Goal: Task Accomplishment & Management: Complete application form

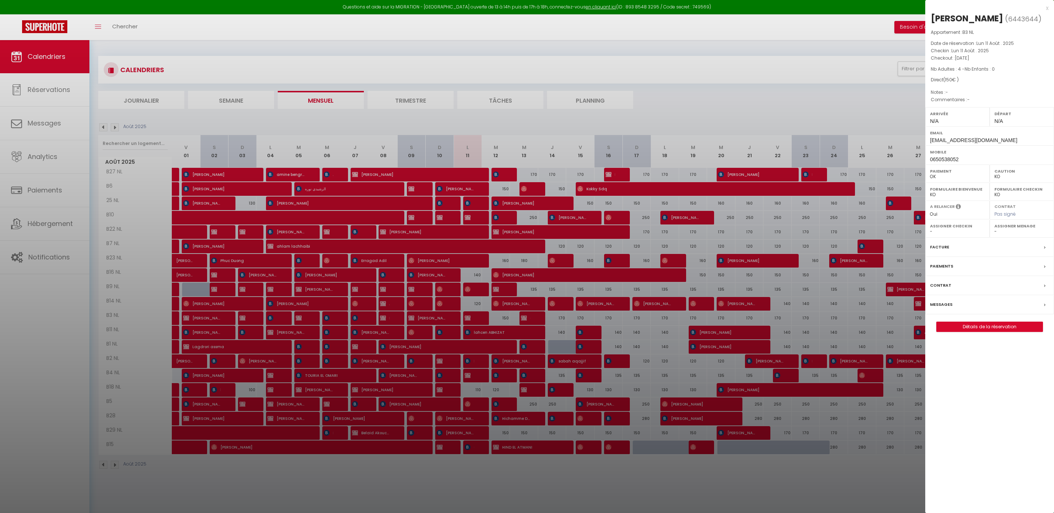
select select "KO"
select select "0"
click at [1050, 9] on div "x [PERSON_NAME] ( 6443644 ) Appartement : B3 NL Date de réservation : [DATE] Ch…" at bounding box center [989, 171] width 129 height 343
click at [1047, 8] on div "x" at bounding box center [986, 8] width 123 height 9
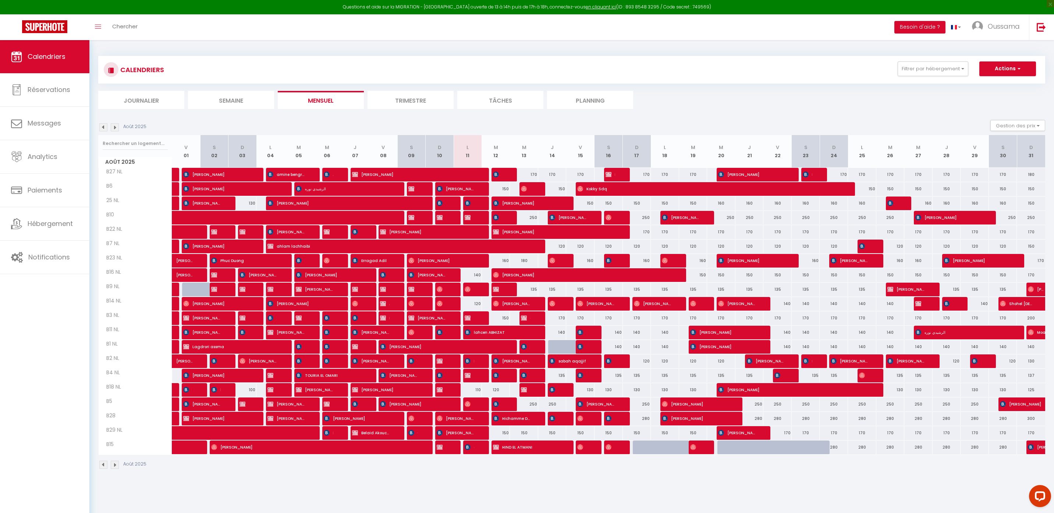
click at [503, 260] on div "160" at bounding box center [496, 261] width 28 height 14
type input "160"
type input "[DATE]"
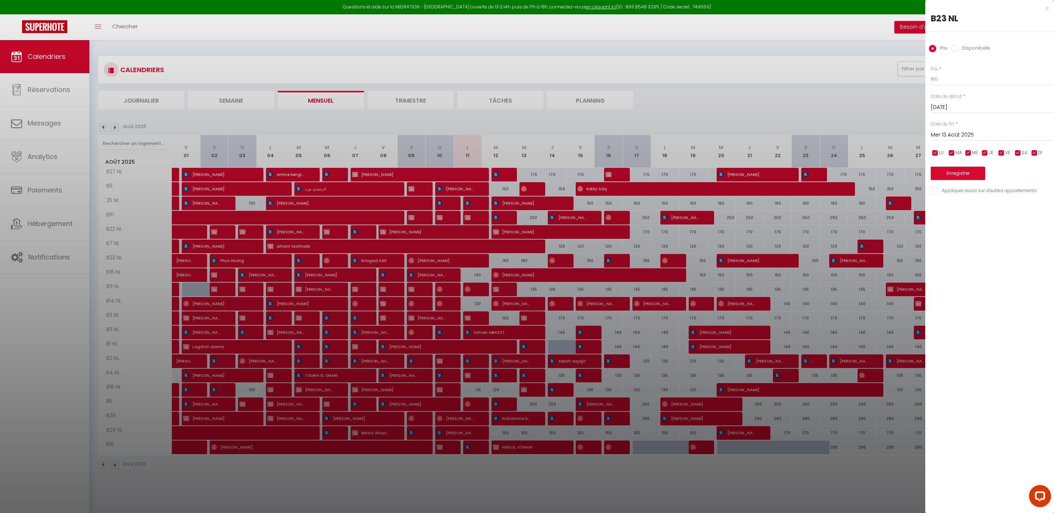
click at [960, 131] on input "Mer 13 Août 2025" at bounding box center [992, 135] width 123 height 10
drag, startPoint x: 997, startPoint y: 206, endPoint x: 997, endPoint y: 197, distance: 8.8
click at [997, 206] on span "14" at bounding box center [1001, 206] width 16 height 15
type input "[DEMOGRAPHIC_DATA][DATE]"
click at [979, 47] on label "Disponibilité" at bounding box center [974, 49] width 32 height 8
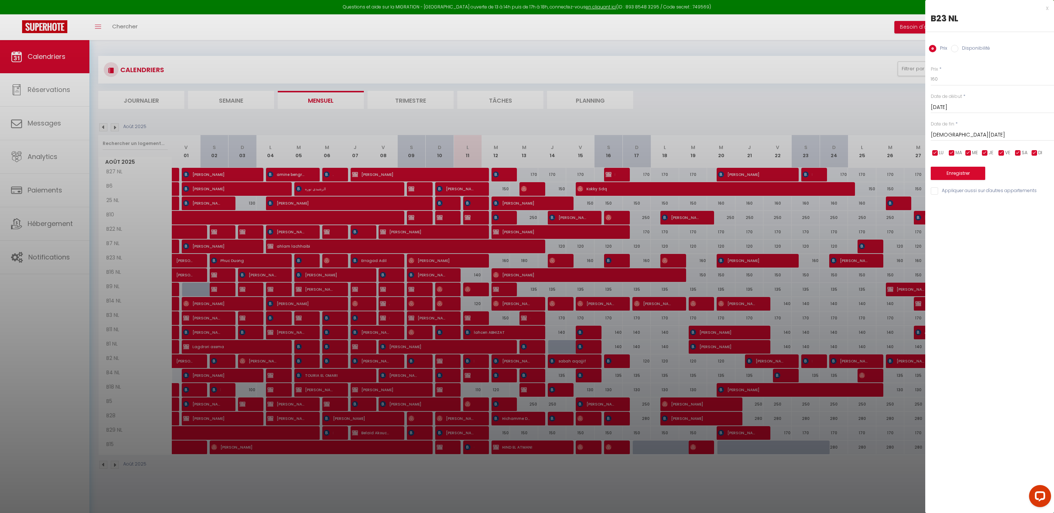
click at [958, 47] on input "Disponibilité" at bounding box center [954, 48] width 7 height 7
radio input "true"
radio input "false"
click at [954, 80] on select "Disponible Indisponible" at bounding box center [992, 79] width 123 height 14
select select "0"
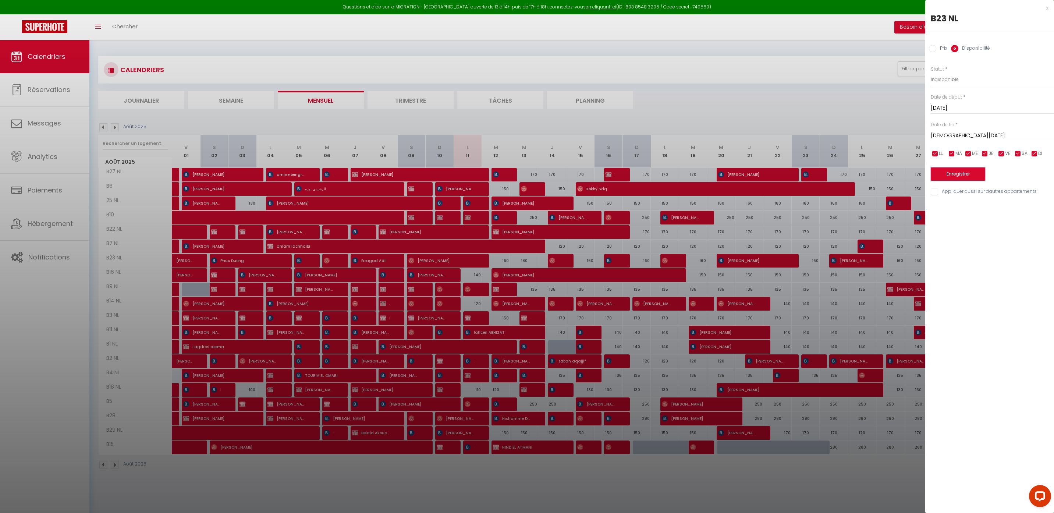
click at [967, 172] on button "Enregistrer" at bounding box center [958, 173] width 54 height 13
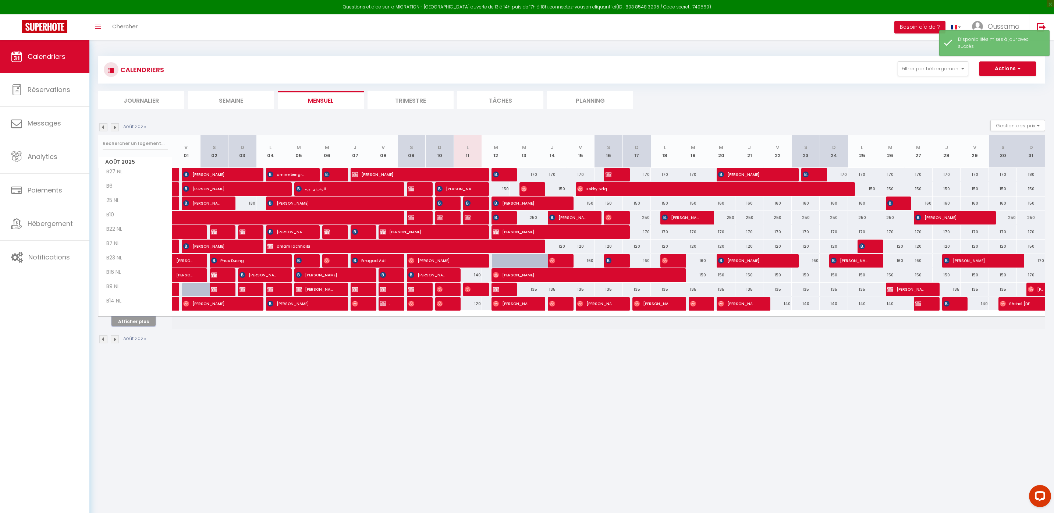
click at [135, 326] on button "Afficher plus" at bounding box center [133, 321] width 44 height 10
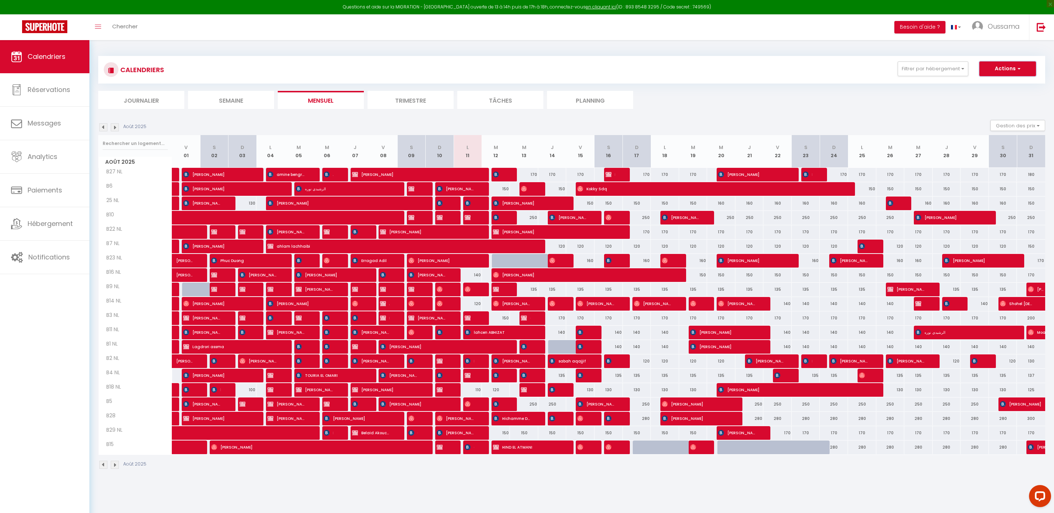
click at [1020, 71] on span "button" at bounding box center [1018, 68] width 4 height 7
click at [1010, 87] on link "Nouvelle réservation" at bounding box center [1000, 85] width 64 height 11
select select
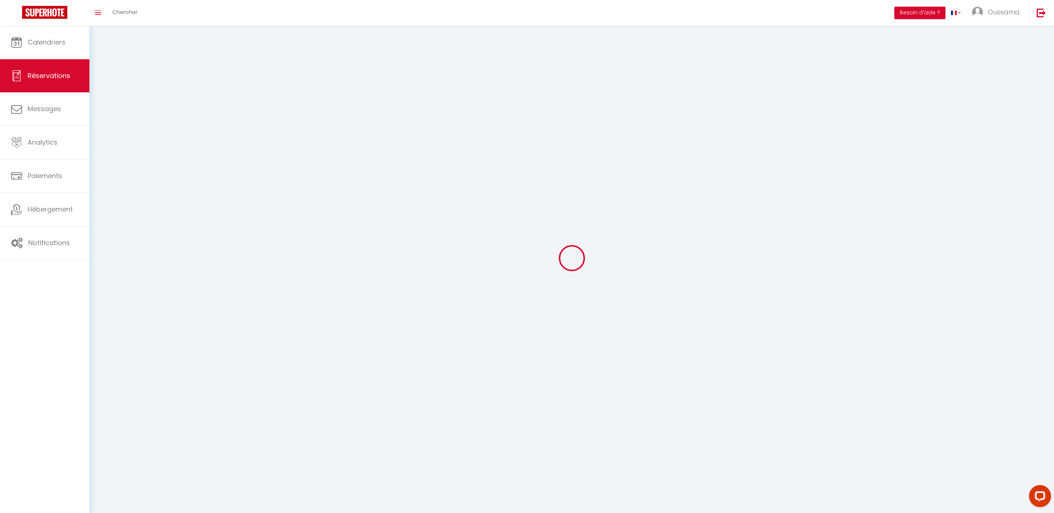
select select
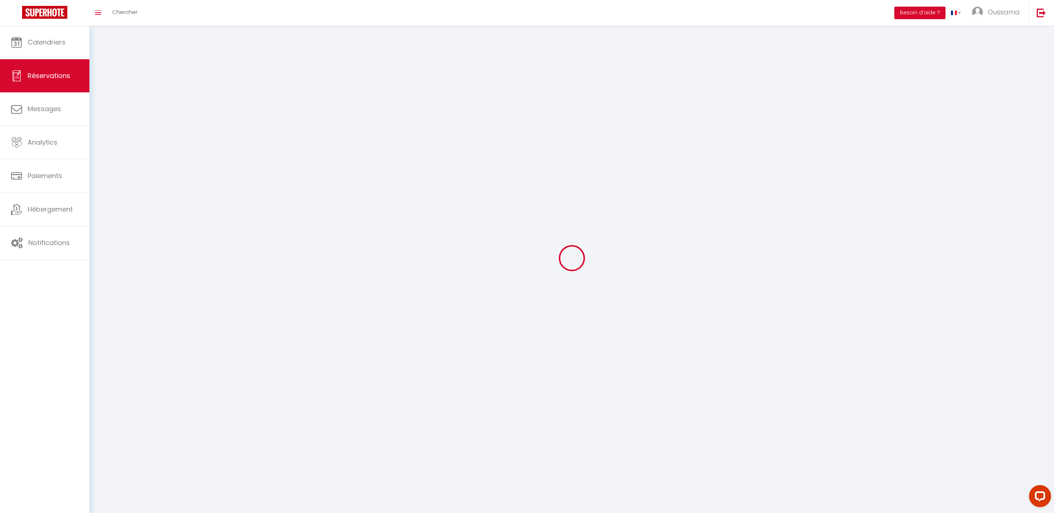
select select
checkbox input "false"
select select
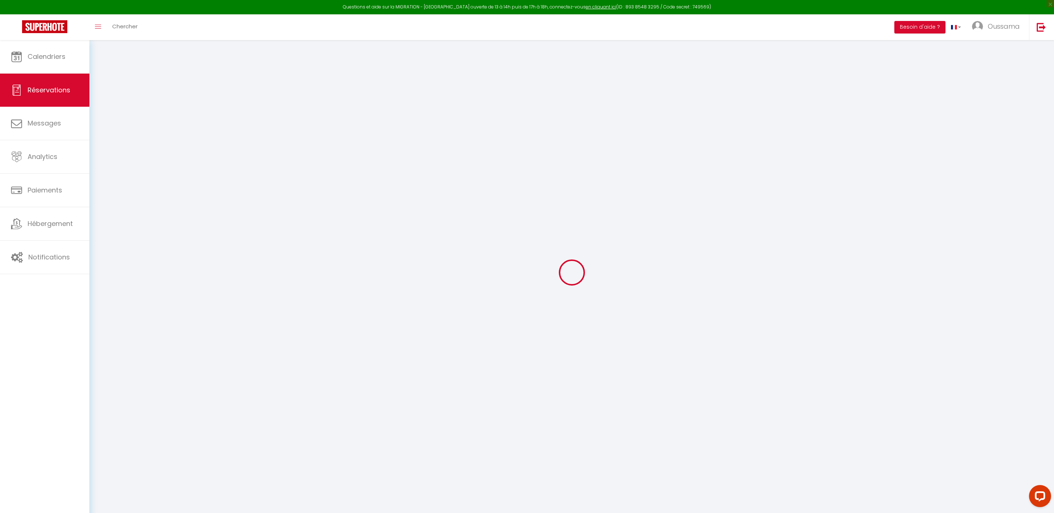
select select
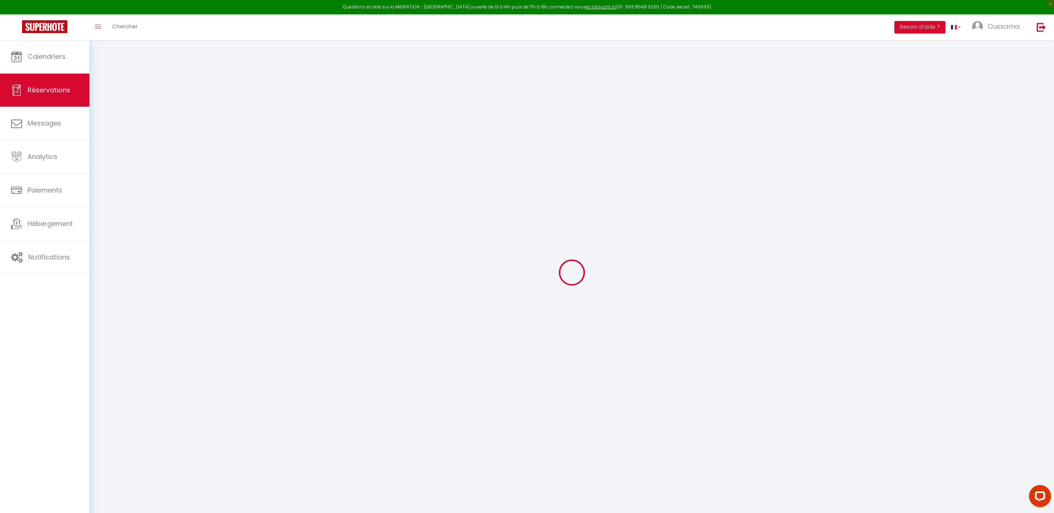
select select
checkbox input "false"
select select
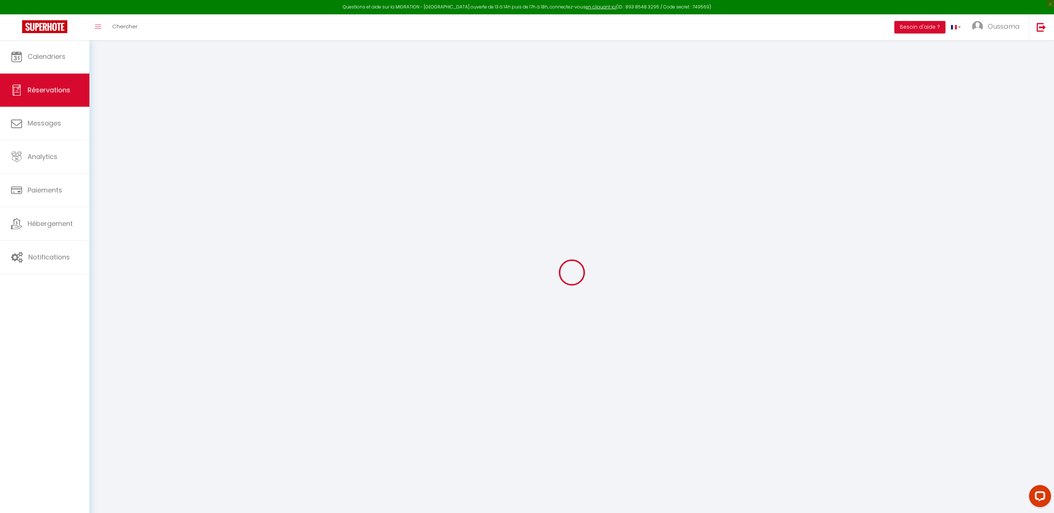
select select
checkbox input "false"
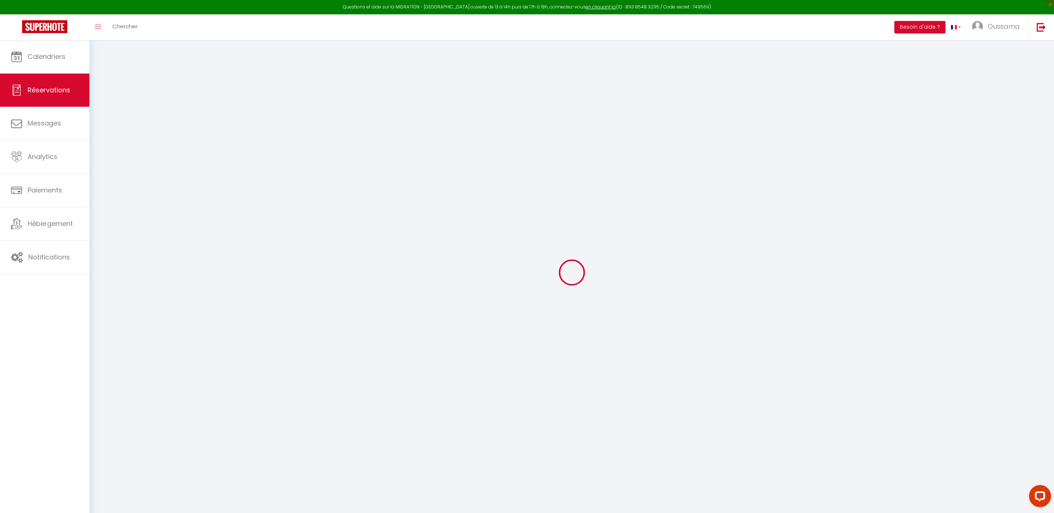
select select
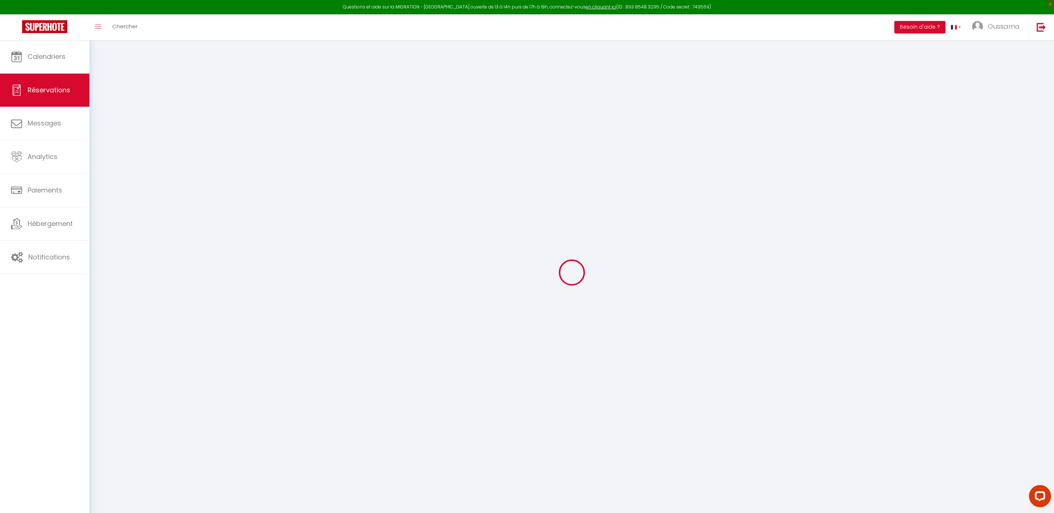
select select
checkbox input "false"
select select
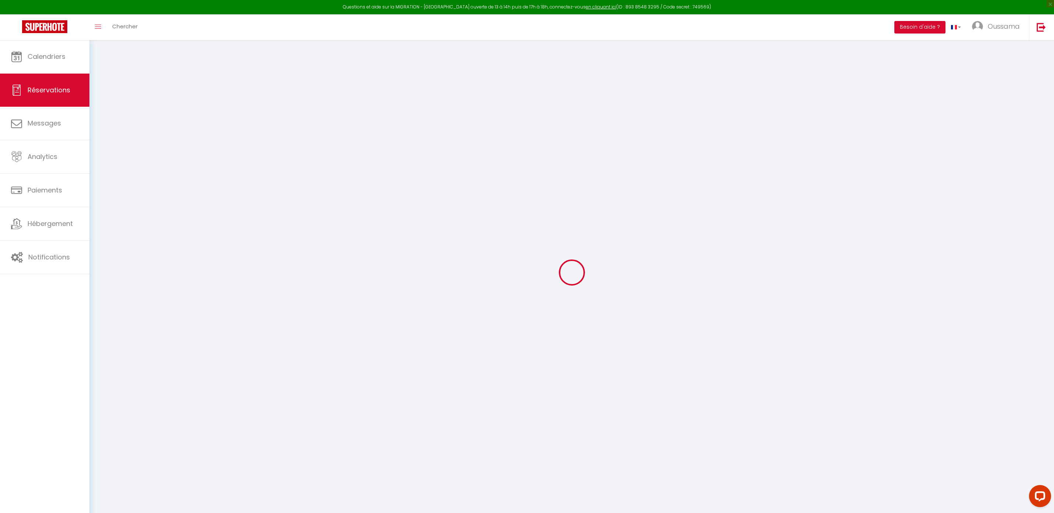
select select
checkbox input "false"
select select
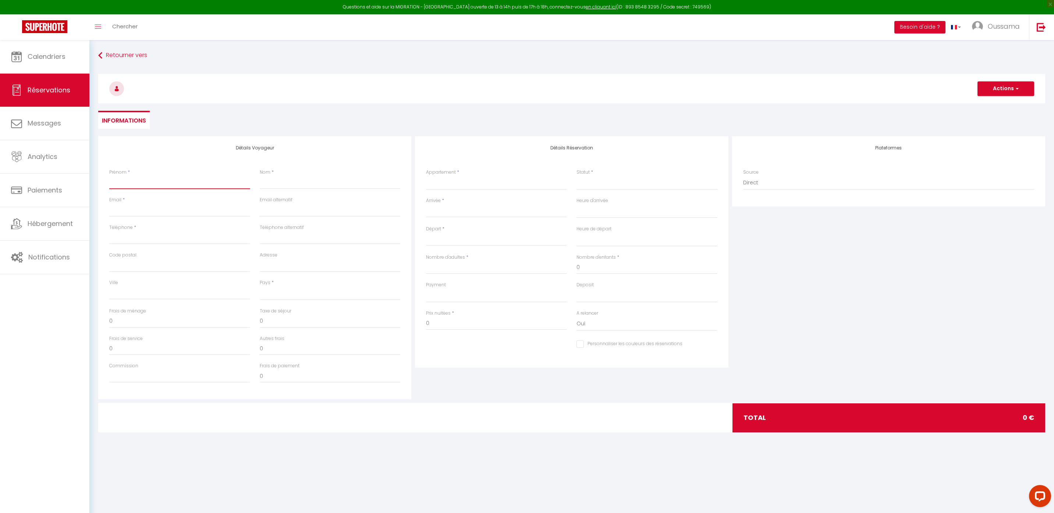
click at [185, 181] on input "Prénom" at bounding box center [179, 182] width 141 height 13
click at [139, 184] on input "Prénom" at bounding box center [179, 182] width 141 height 13
paste input "[PERSON_NAME]"
type input "[PERSON_NAME]"
select select
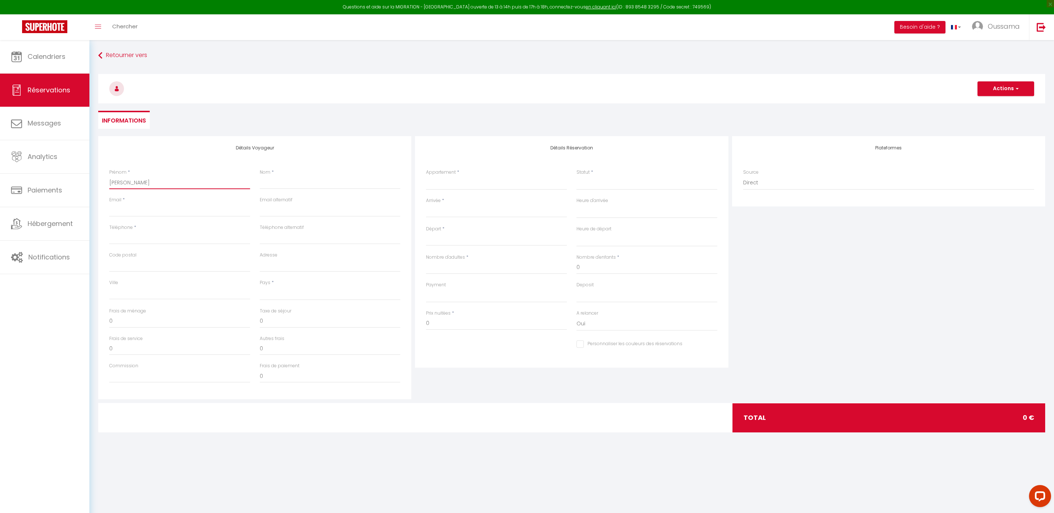
select select
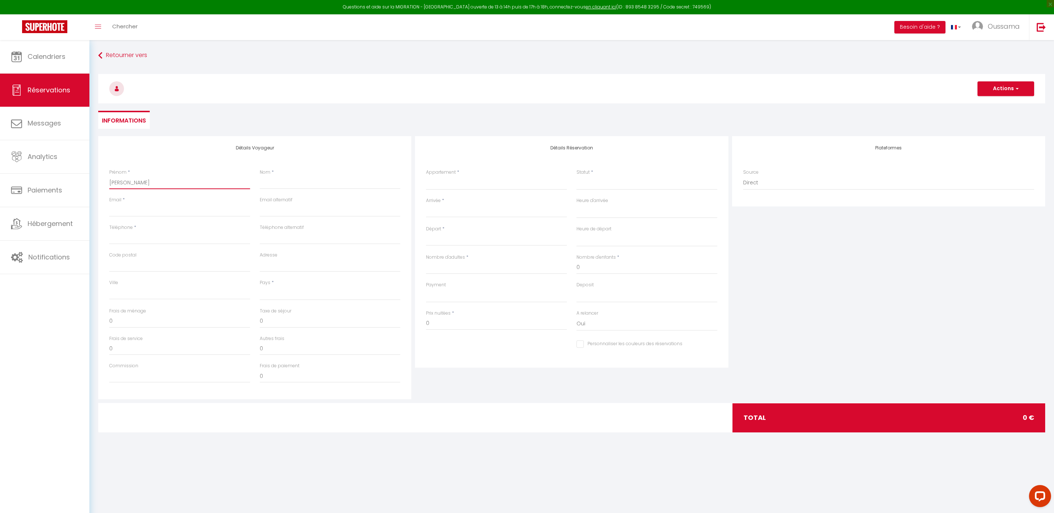
select select
checkbox input "false"
drag, startPoint x: 126, startPoint y: 182, endPoint x: 164, endPoint y: 182, distance: 37.9
click at [164, 182] on input "[PERSON_NAME]" at bounding box center [179, 182] width 141 height 13
type input "[PERSON_NAME]"
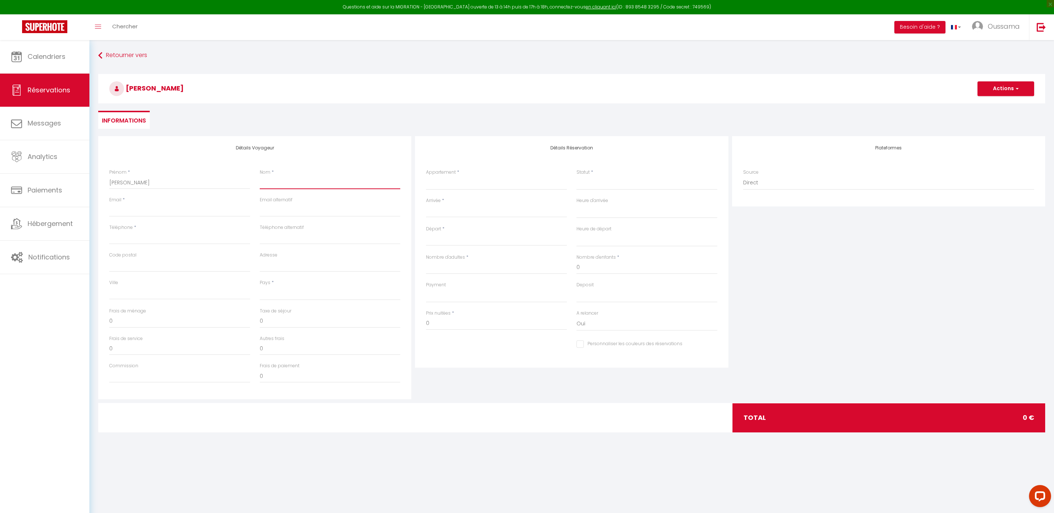
click at [282, 186] on input "Nom" at bounding box center [330, 182] width 141 height 13
paste input "ABDELOUAHED"
type input "ABDELOUAHED"
select select
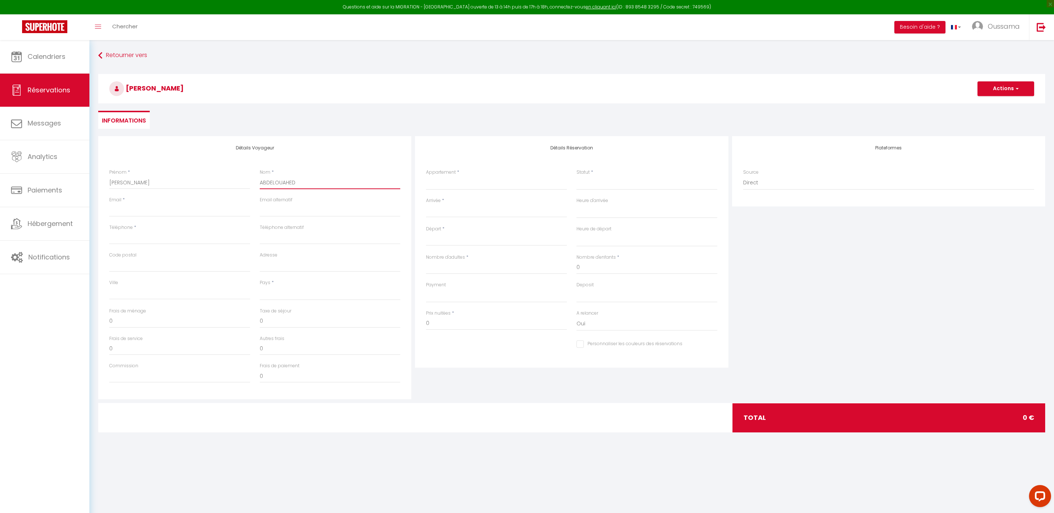
select select
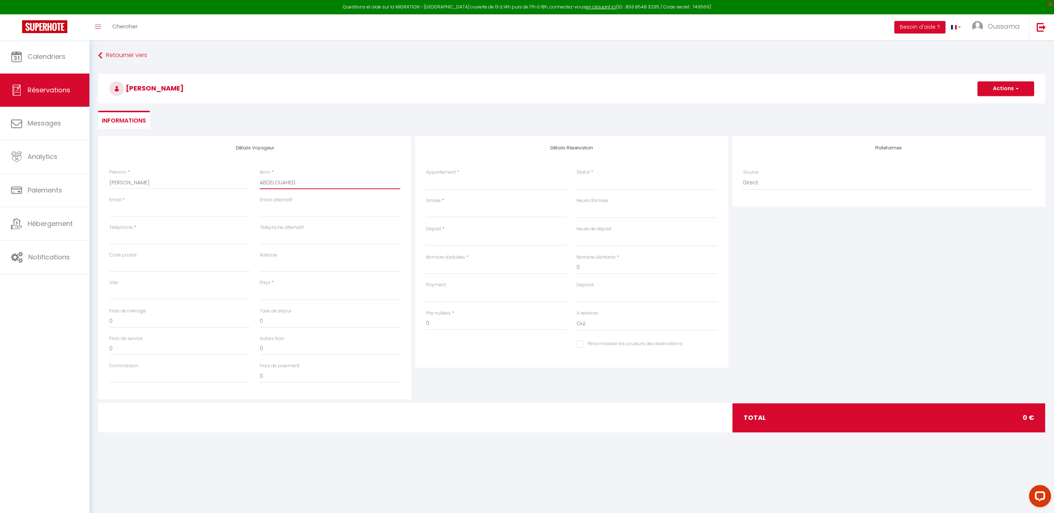
checkbox input "false"
type input "ABDELOUAHED"
click at [185, 178] on input "[PERSON_NAME]" at bounding box center [179, 182] width 141 height 13
click at [194, 184] on input "[PERSON_NAME]" at bounding box center [179, 182] width 141 height 13
type input "[PERSON_NAME]"
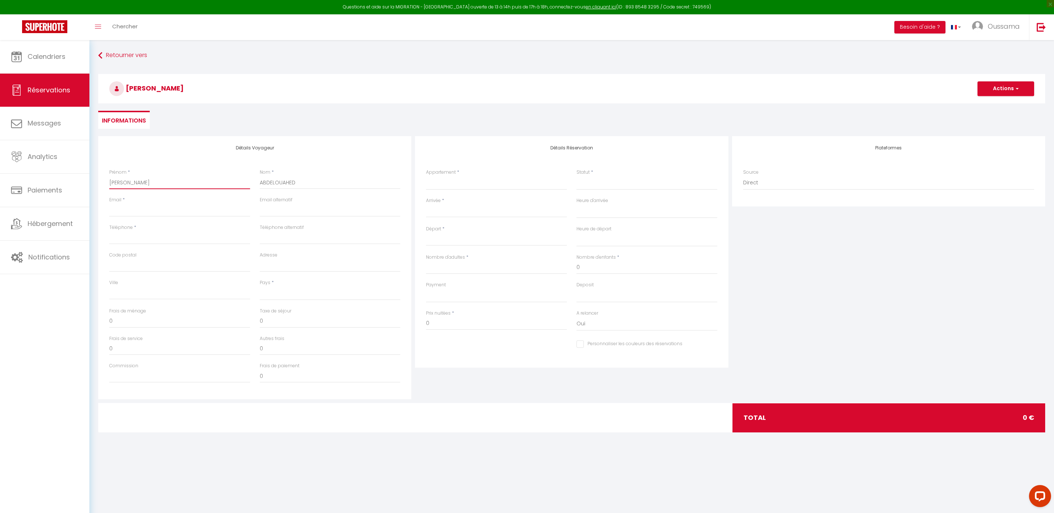
select select
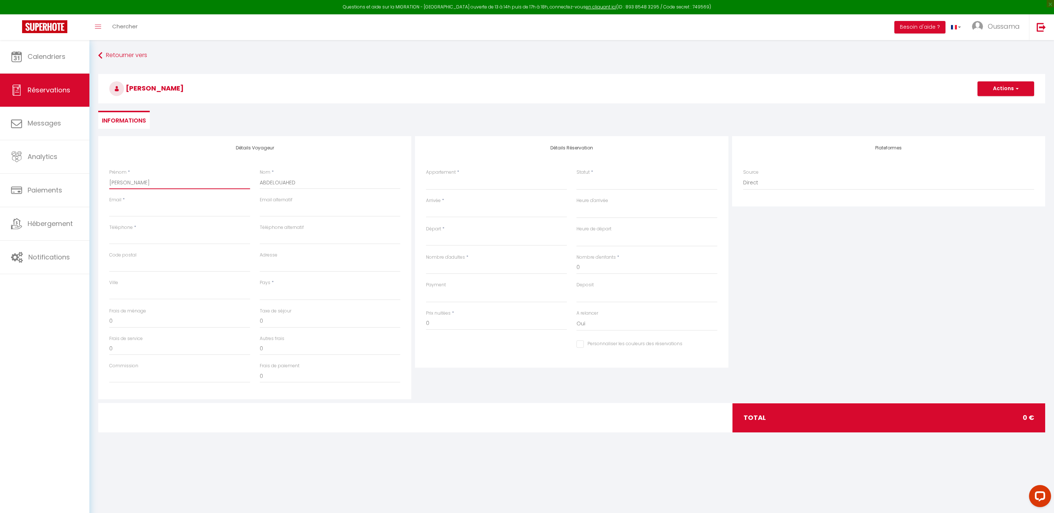
select select
checkbox input "false"
type input "[PERSON_NAME]"
select select
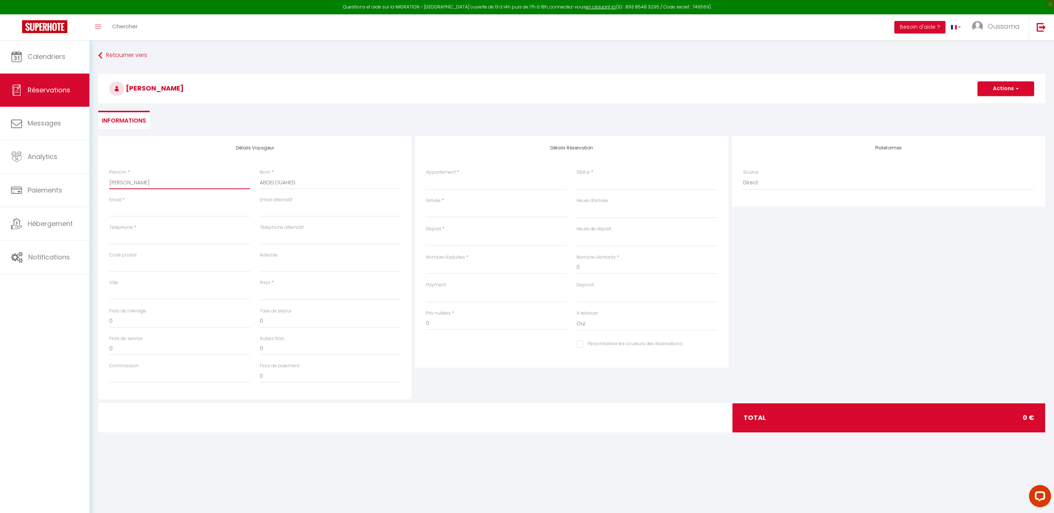
select select
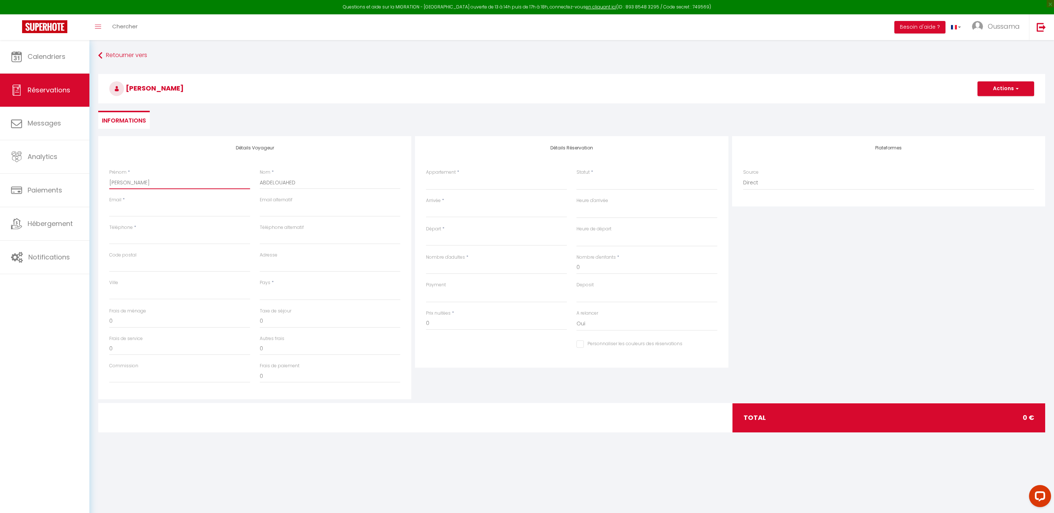
select select
checkbox input "false"
type input "[PERSON_NAME]"
select select
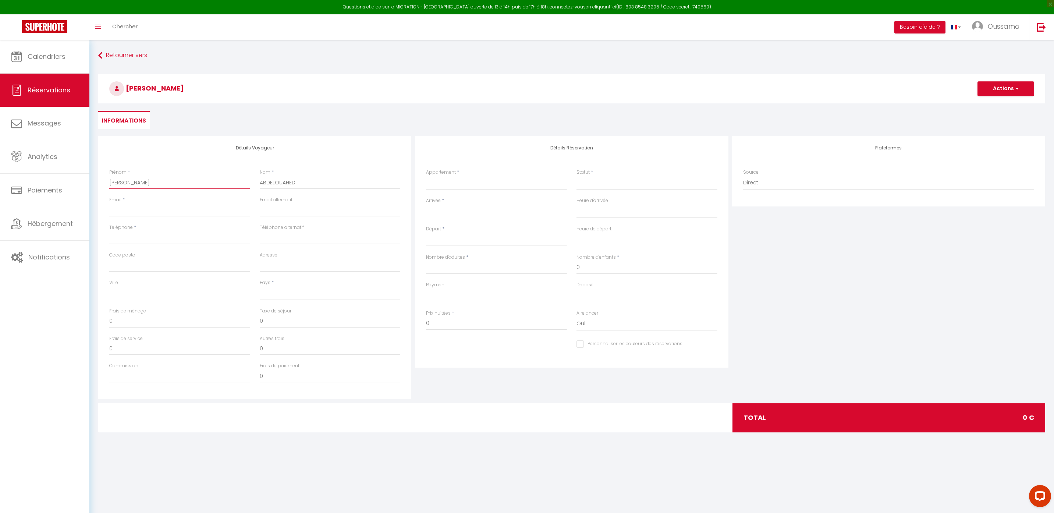
select select
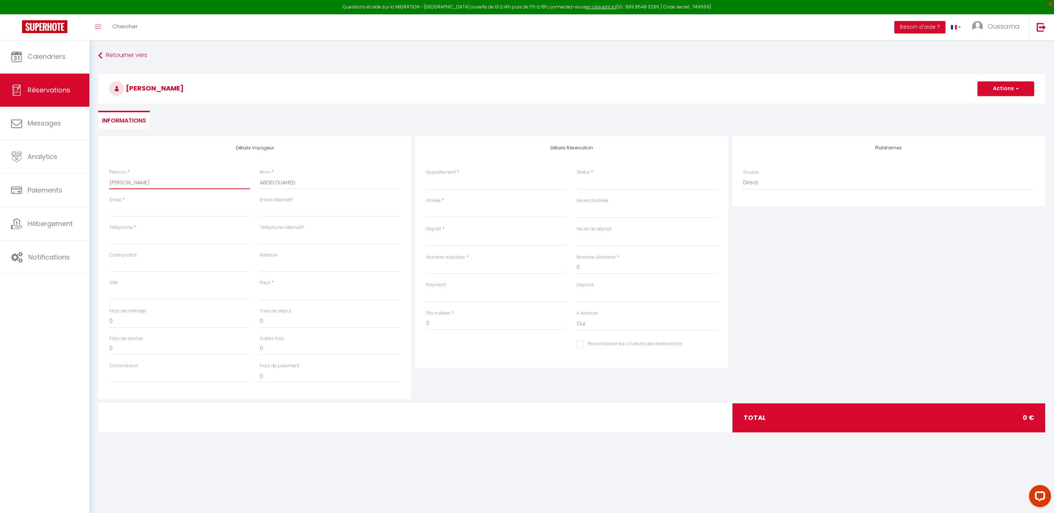
checkbox input "false"
type input "[PERSON_NAME]"
select select
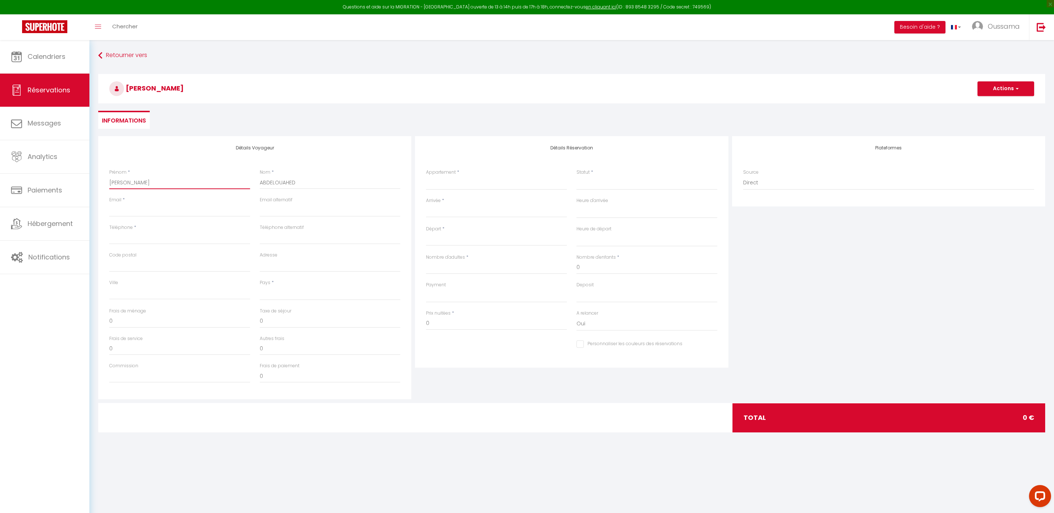
select select
checkbox input "false"
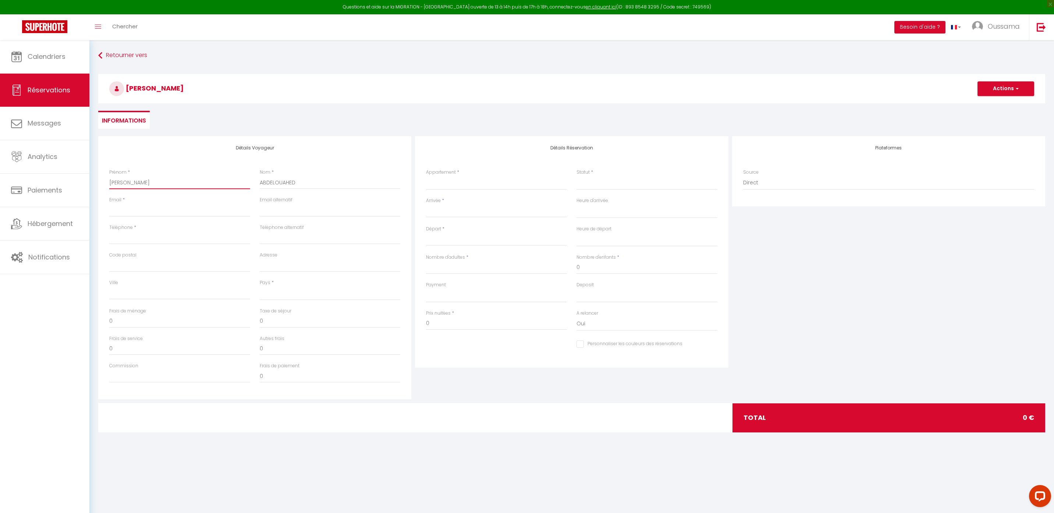
type input "[PERSON_NAME]"
select select
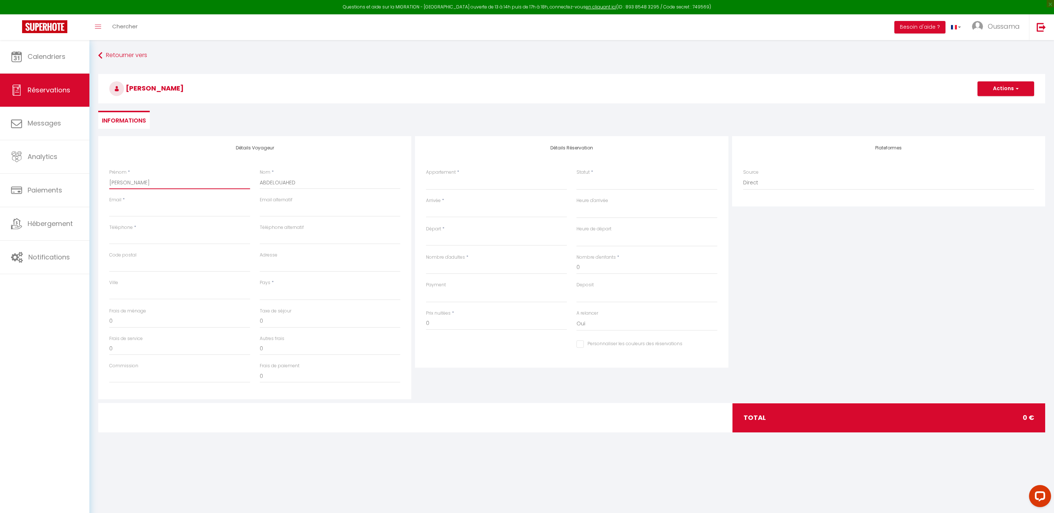
select select
checkbox input "false"
type input "[PERSON_NAME]"
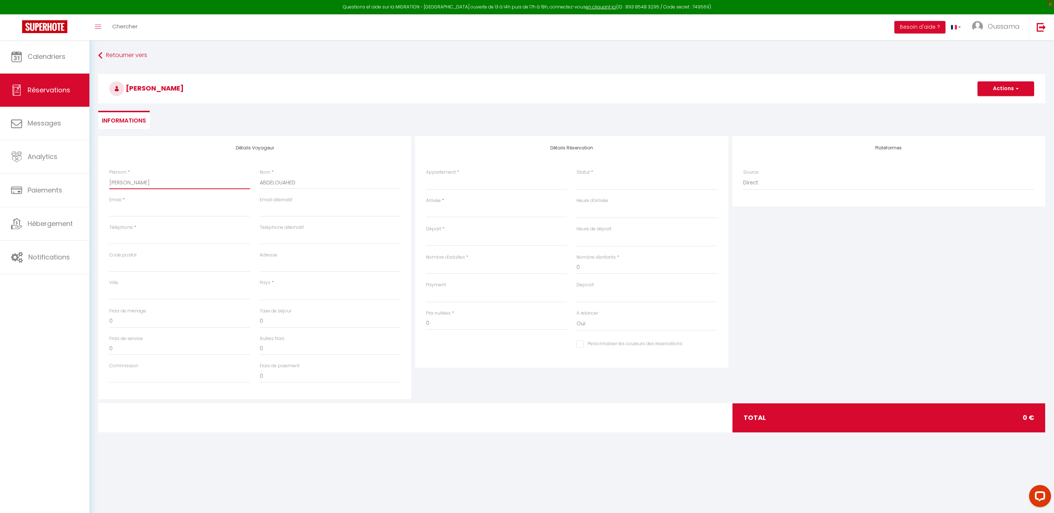
select select
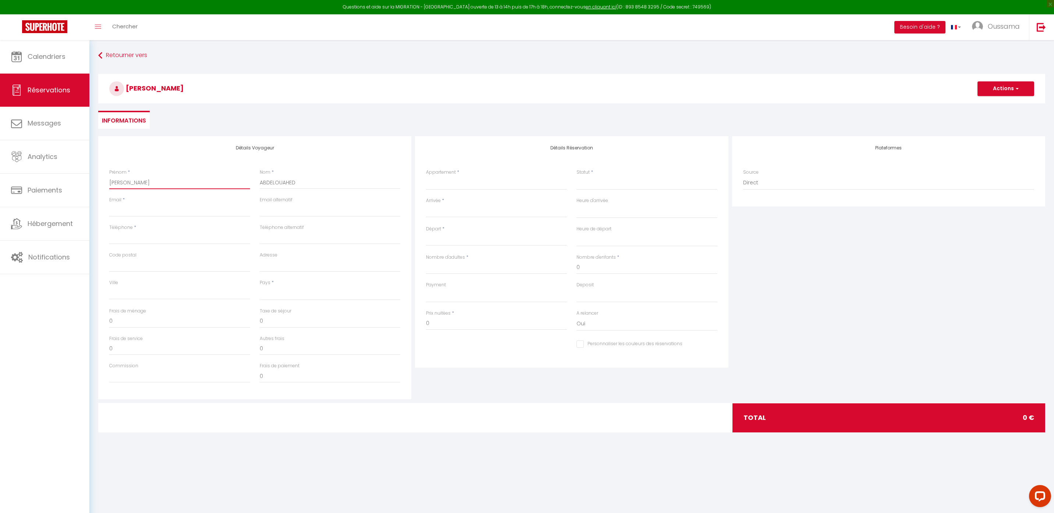
select select
checkbox input "false"
type input "TAHIRI ABDE"
select select
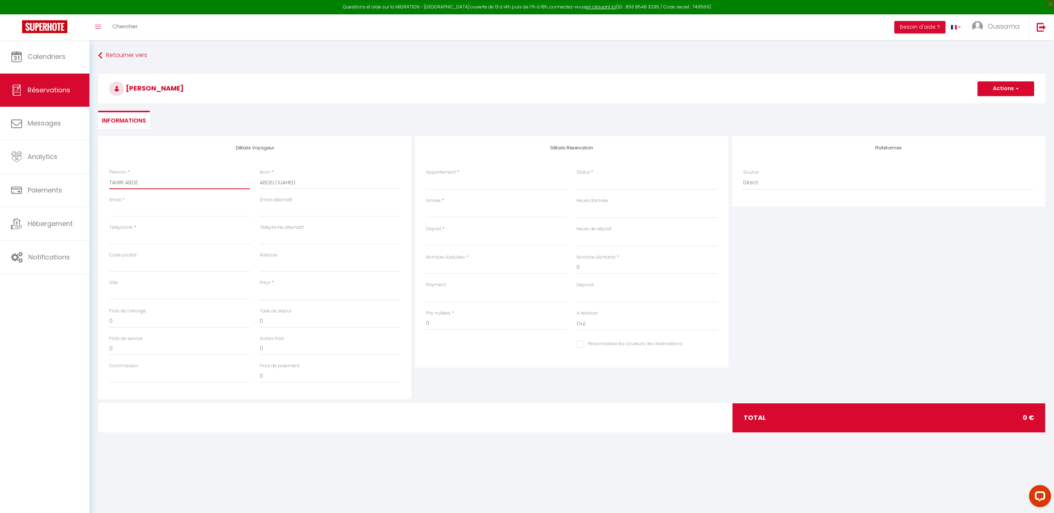
select select
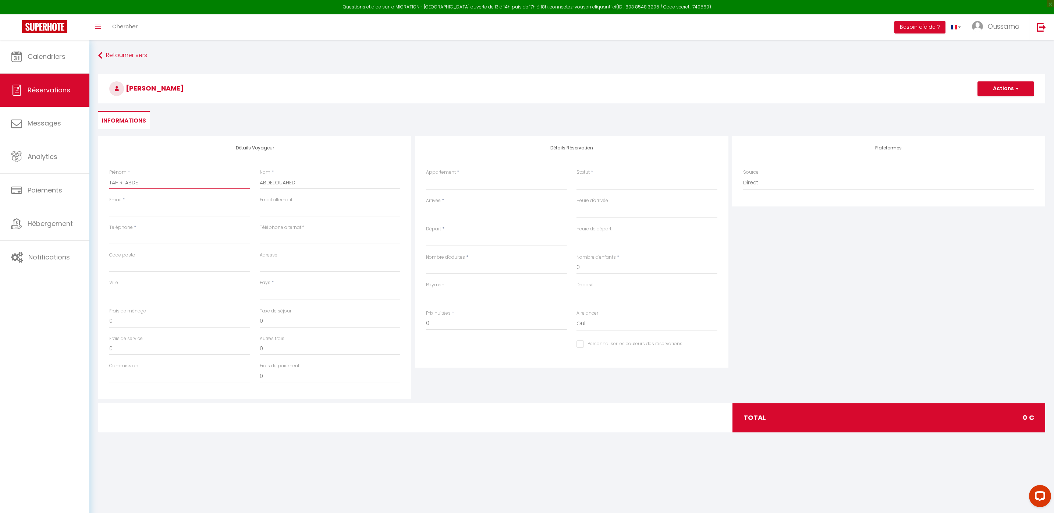
select select
checkbox input "false"
type input "TAHIRI ABD"
select select
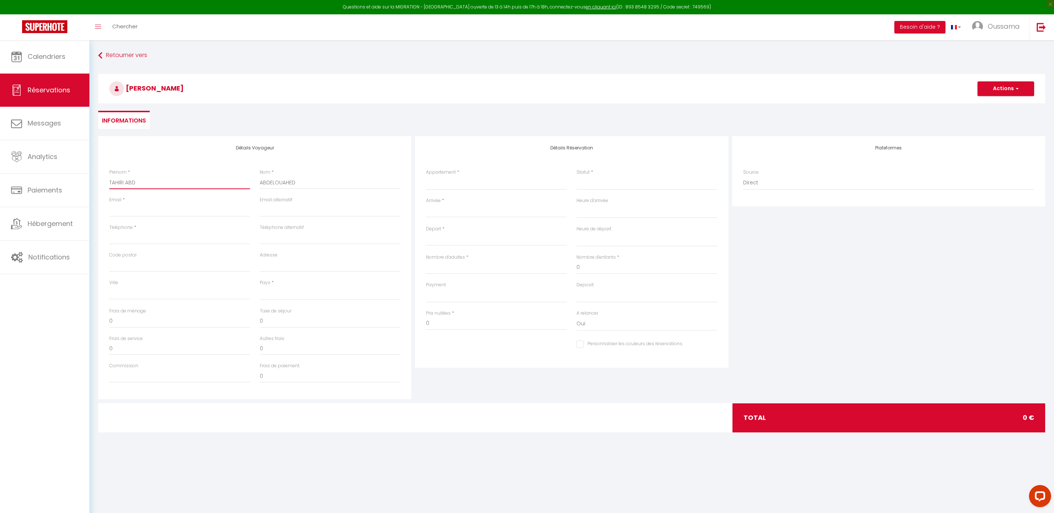
select select
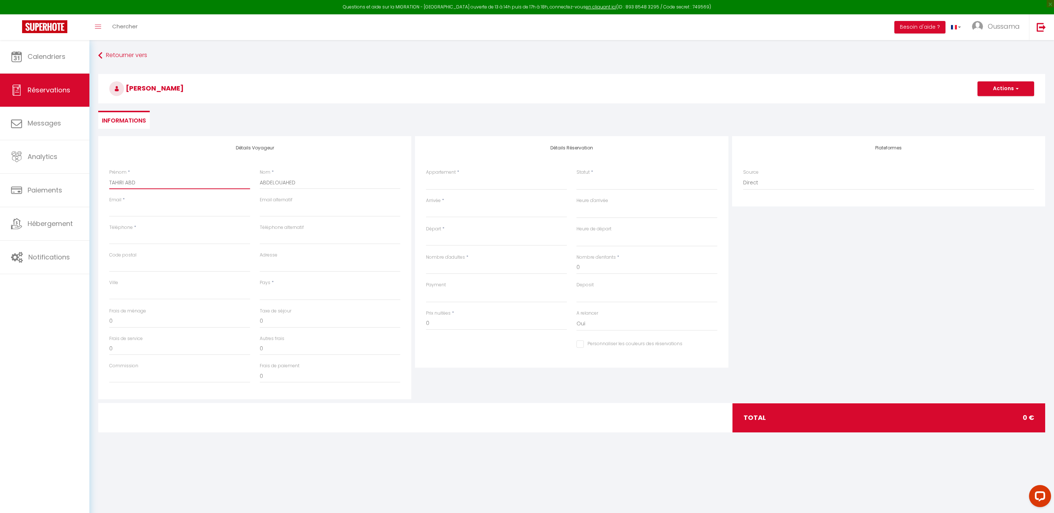
checkbox input "false"
type input "TAHIRI AB"
select select
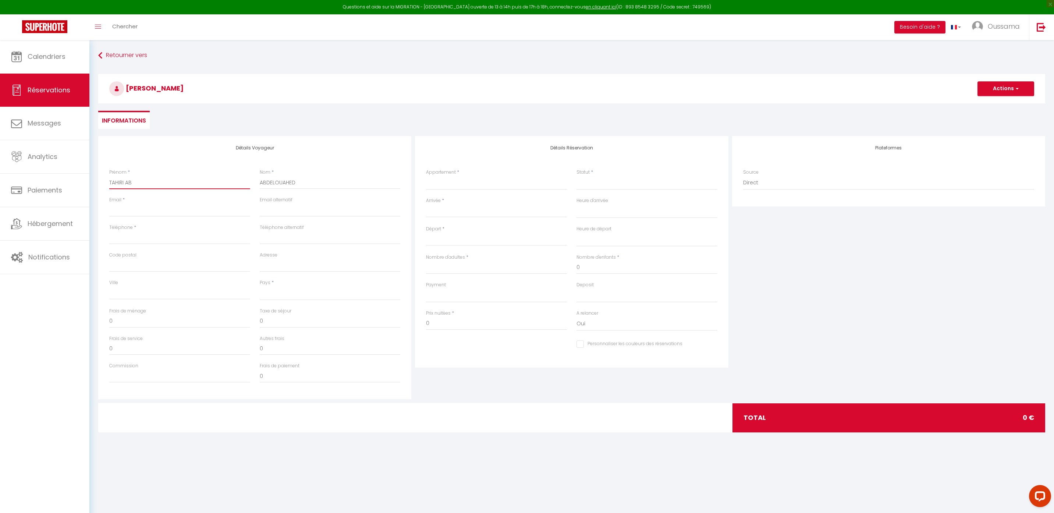
select select
checkbox input "false"
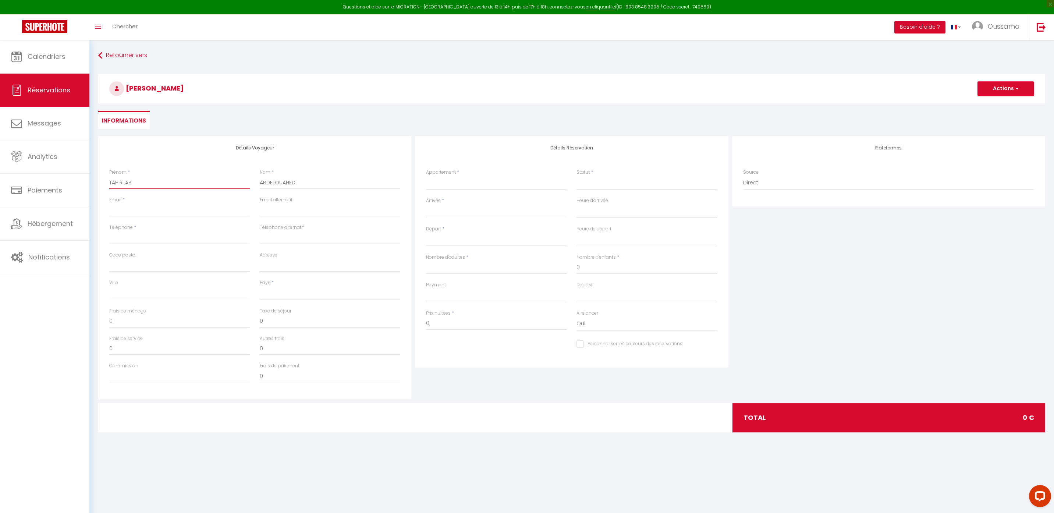
type input "TAHIRI A"
select select
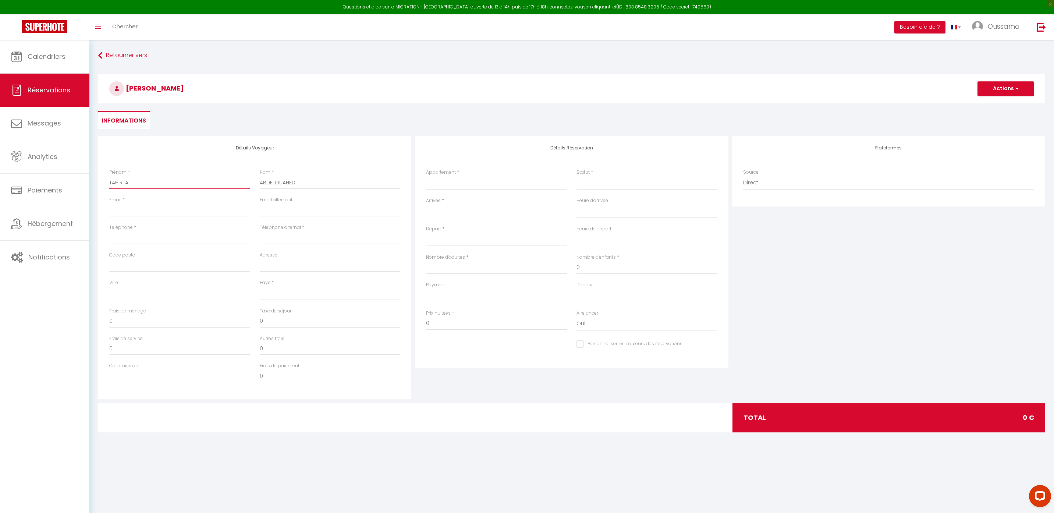
select select
checkbox input "false"
type input "TAHIRI"
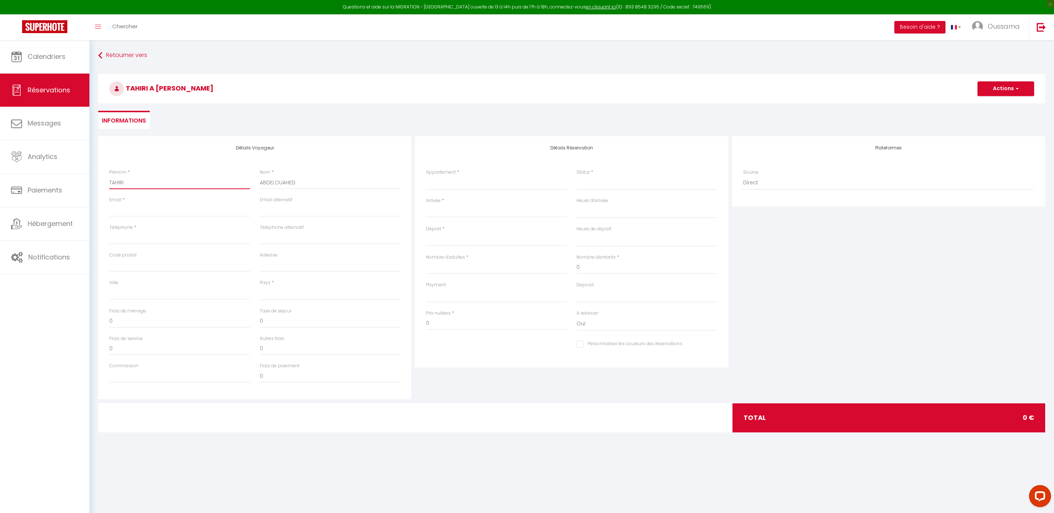
select select
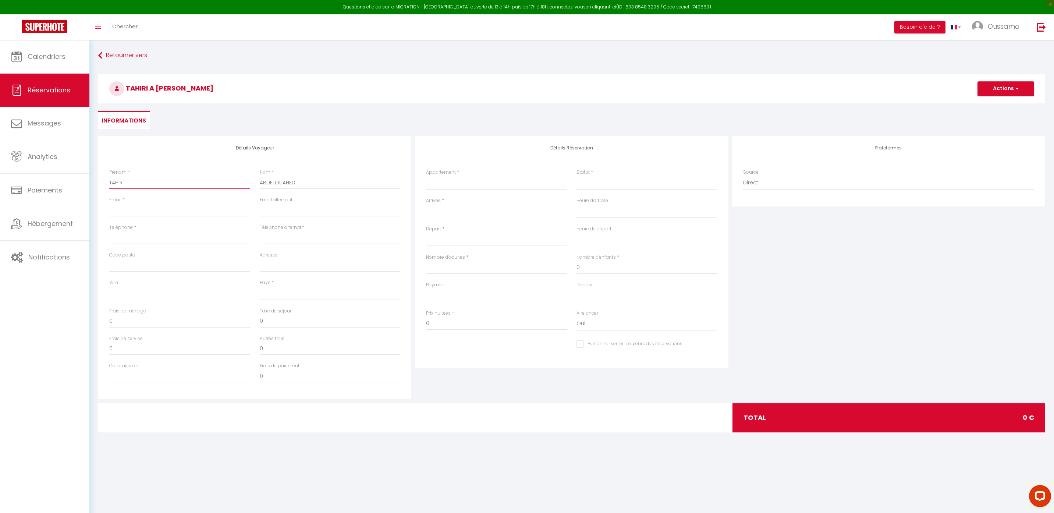
select select
checkbox input "false"
type input "TAHIRI"
click at [171, 235] on input "Téléphone" at bounding box center [179, 237] width 141 height 13
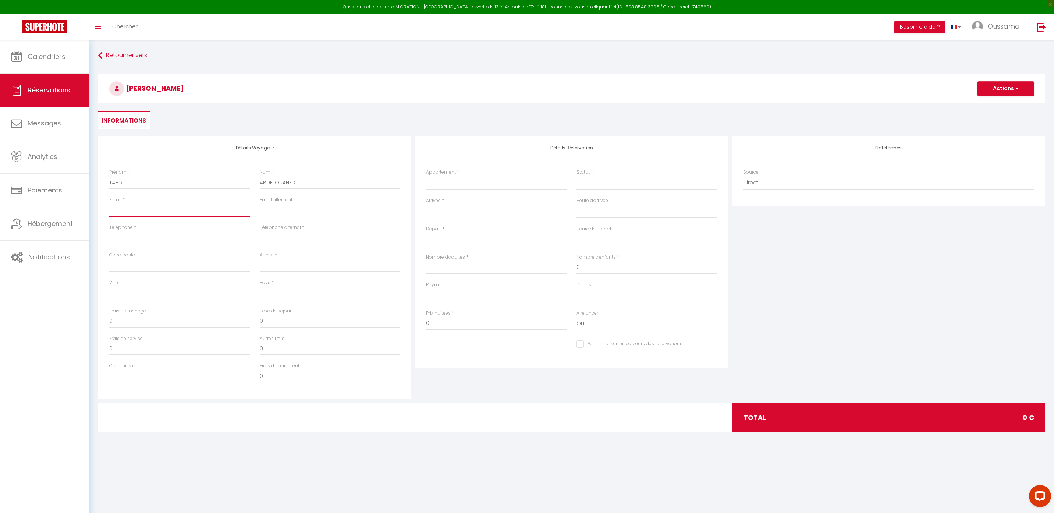
click at [128, 212] on input "Email client" at bounding box center [179, 209] width 141 height 13
click at [140, 212] on input "Email client" at bounding box center [179, 209] width 141 height 13
paste input "[EMAIL_ADDRESS][DOMAIN_NAME]"
type input "[EMAIL_ADDRESS][DOMAIN_NAME]"
select select
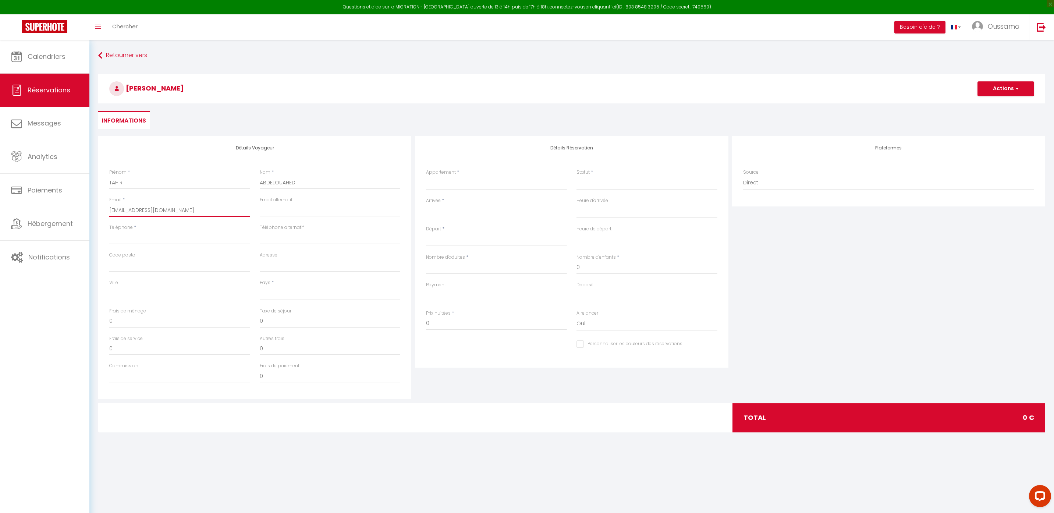
select select
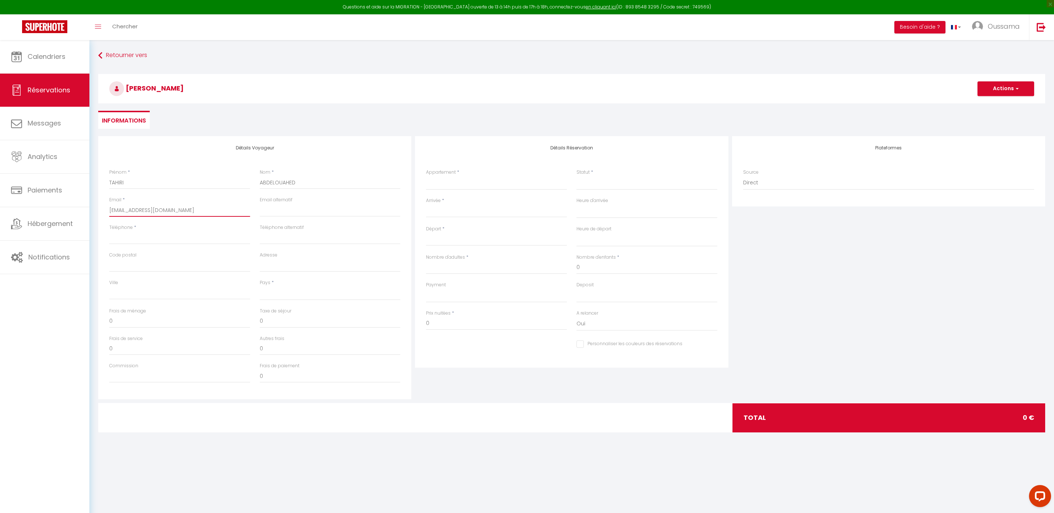
select select
checkbox input "false"
type input "[EMAIL_ADDRESS][DOMAIN_NAME]"
click at [170, 242] on input "Téléphone" at bounding box center [179, 237] width 141 height 13
type input "0"
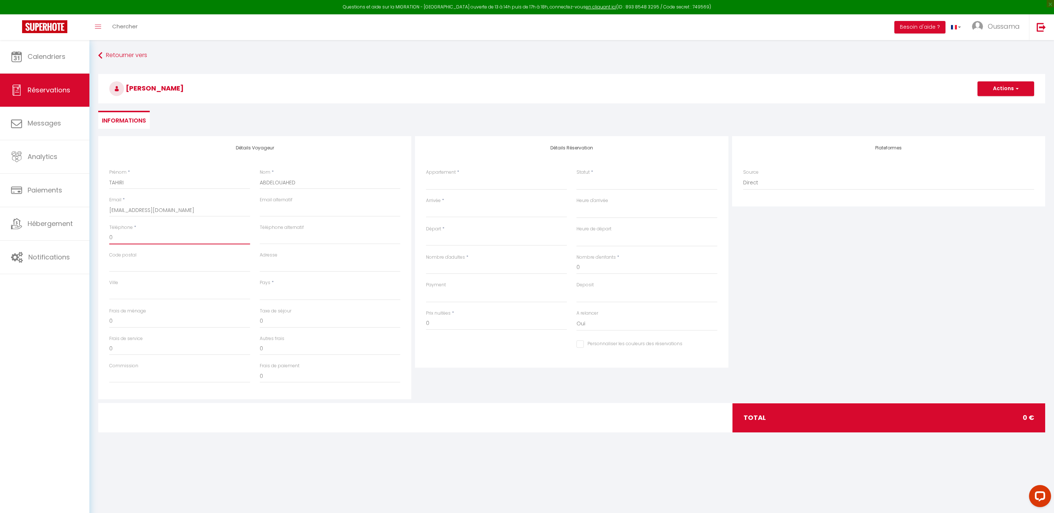
select select
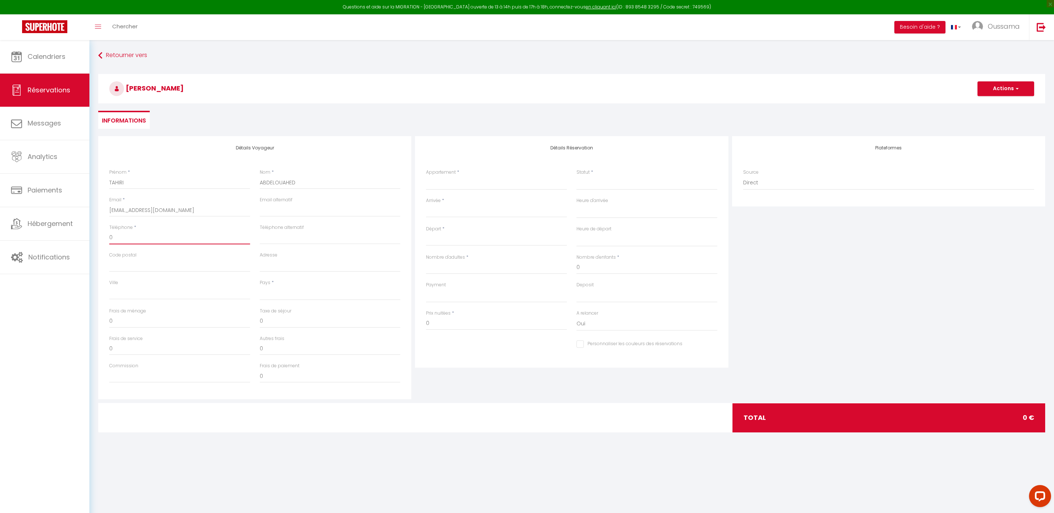
select select
checkbox input "false"
type input "00"
select select
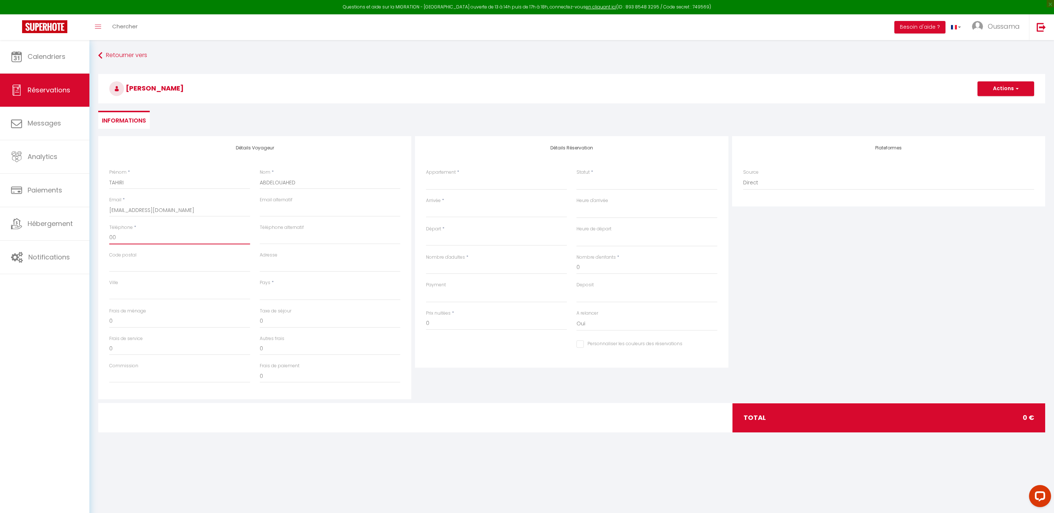
select select
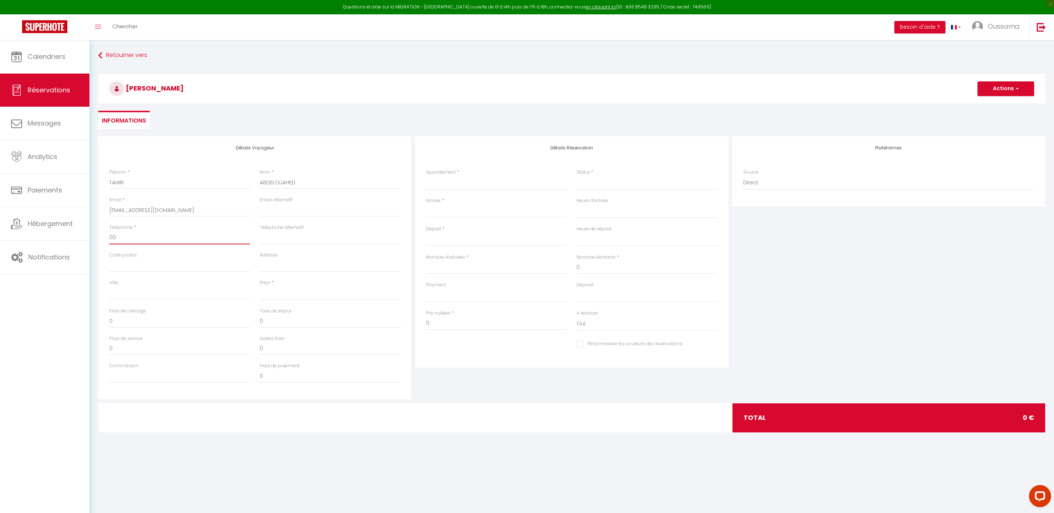
select select
checkbox input "false"
type input "003"
select select
click at [201, 264] on input "Code postal" at bounding box center [179, 265] width 141 height 13
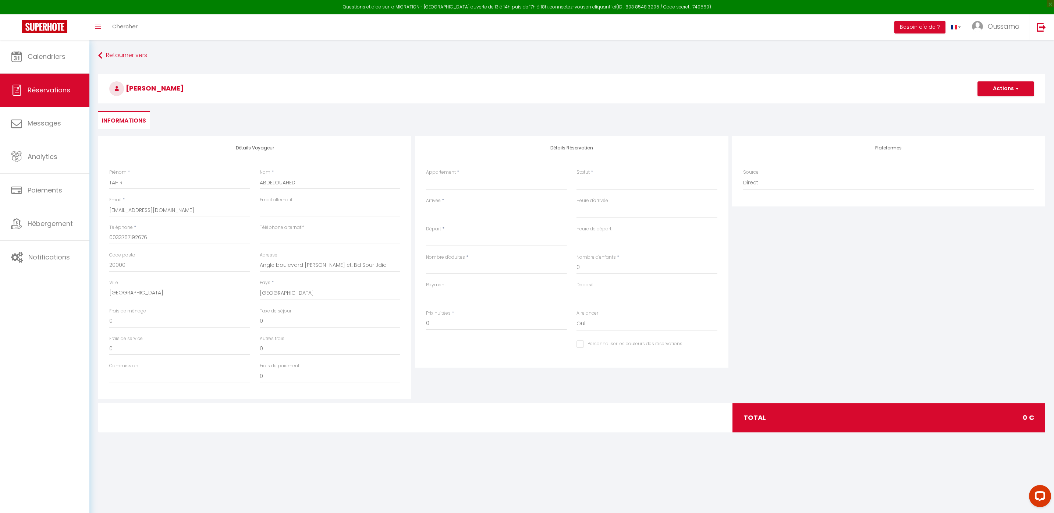
click at [319, 331] on div "Taxe de séjour 0" at bounding box center [330, 321] width 150 height 28
click at [497, 431] on div at bounding box center [571, 417] width 319 height 29
click at [477, 181] on select "[GEOGRAPHIC_DATA] studio A2 by TCE [GEOGRAPHIC_DATA] studio A3 by TCE B27 NL [G…" at bounding box center [496, 183] width 141 height 14
click at [510, 209] on input "Arrivée" at bounding box center [496, 212] width 141 height 10
click at [455, 217] on div "< [DATE] > Dim Lun Mar Mer Jeu Ven Sam 1 2 3 4 5 6 7 8 9 10 11 12 13 14 15 16 1…" at bounding box center [496, 210] width 141 height 13
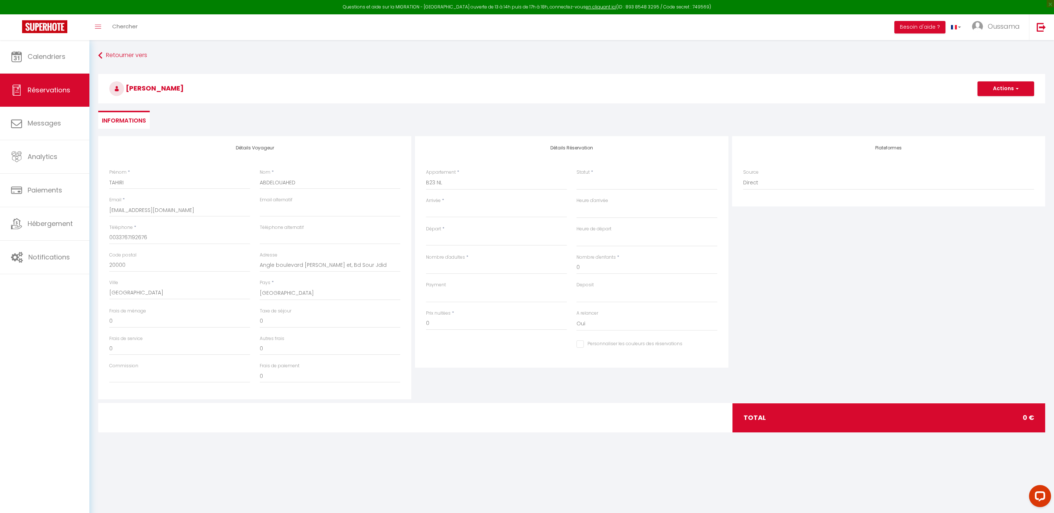
click at [435, 208] on input "Arrivée" at bounding box center [496, 212] width 141 height 10
click at [454, 284] on span "11" at bounding box center [450, 282] width 16 height 15
click at [463, 242] on input "[DATE]" at bounding box center [496, 240] width 141 height 10
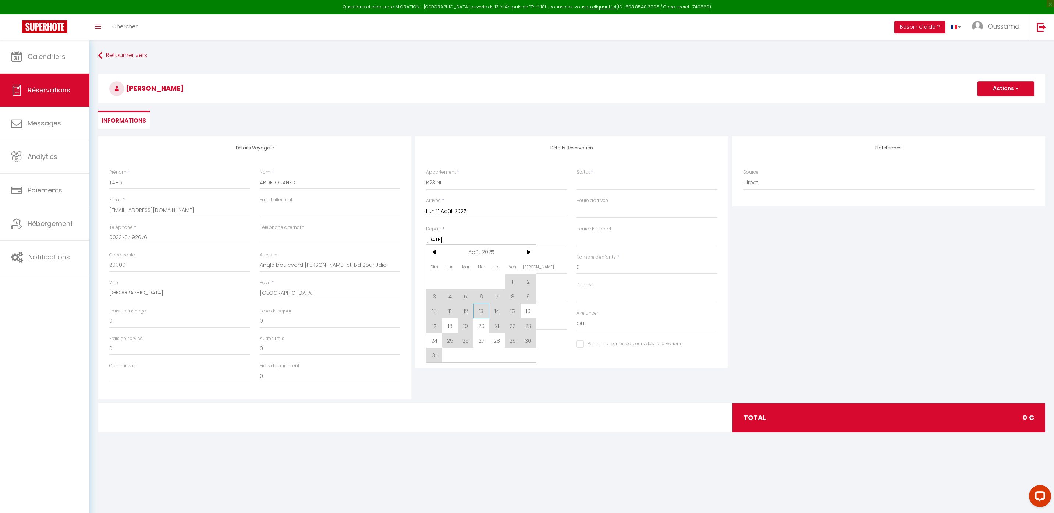
click at [477, 310] on span "13" at bounding box center [481, 310] width 16 height 15
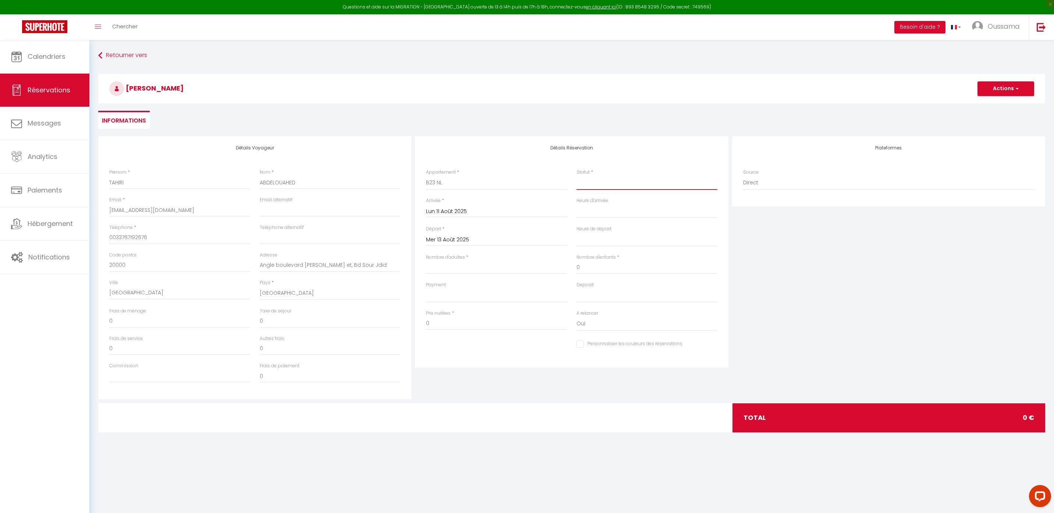
click at [584, 186] on select "Confirmé Non Confirmé [PERSON_NAME] par le voyageur No Show Request" at bounding box center [646, 183] width 141 height 14
click at [434, 289] on select "OK KO" at bounding box center [496, 295] width 141 height 14
click at [463, 270] on input "Nombre d'adultes" at bounding box center [496, 267] width 141 height 13
click at [459, 321] on input "0" at bounding box center [496, 323] width 141 height 13
click at [465, 381] on div "Détails Réservation Appartement * [GEOGRAPHIC_DATA] studio A2 by [GEOGRAPHIC_DA…" at bounding box center [571, 267] width 317 height 263
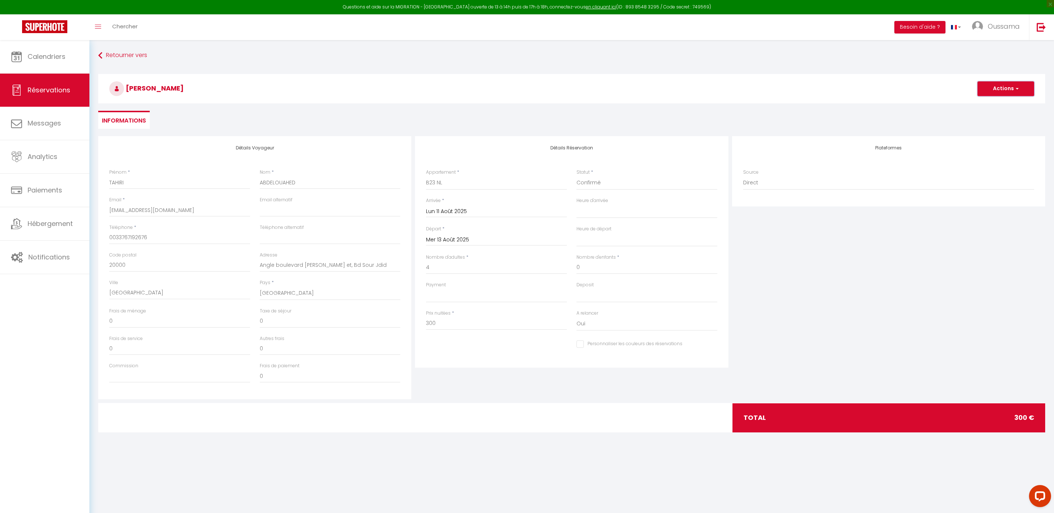
click at [1003, 87] on button "Actions" at bounding box center [1005, 88] width 57 height 15
click at [995, 103] on link "Enregistrer" at bounding box center [998, 105] width 58 height 10
click at [459, 211] on input "Lun 11 Août 2025" at bounding box center [496, 212] width 141 height 10
click at [521, 191] on div "Appartement * [GEOGRAPHIC_DATA] studio A2 by TCE [GEOGRAPHIC_DATA] studio A3 by…" at bounding box center [496, 183] width 150 height 28
click at [484, 208] on input "Lun 11 Août 2025" at bounding box center [496, 212] width 141 height 10
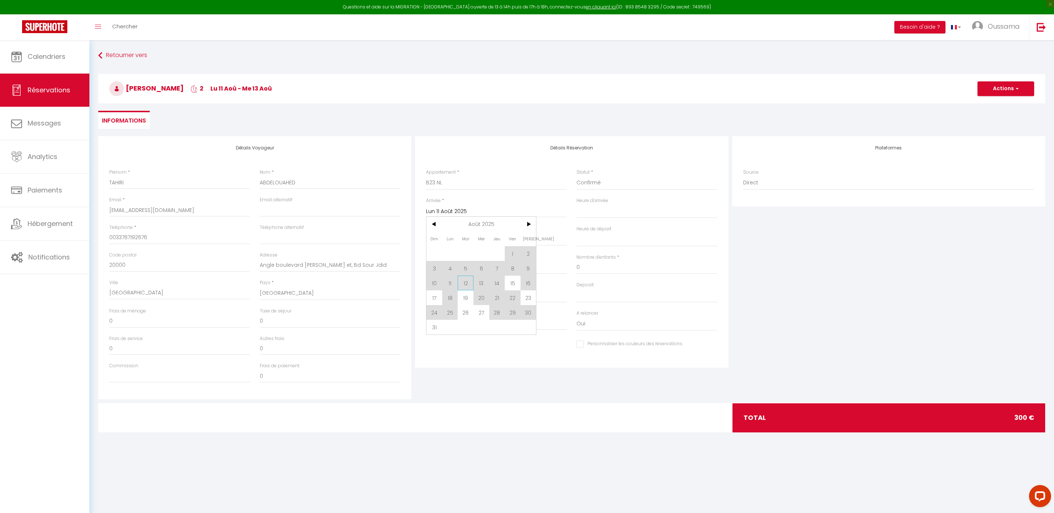
click at [463, 280] on span "12" at bounding box center [466, 282] width 16 height 15
click at [498, 166] on div "Détails Réservation Appartement * [GEOGRAPHIC_DATA] studio A2 by [GEOGRAPHIC_DA…" at bounding box center [571, 251] width 313 height 231
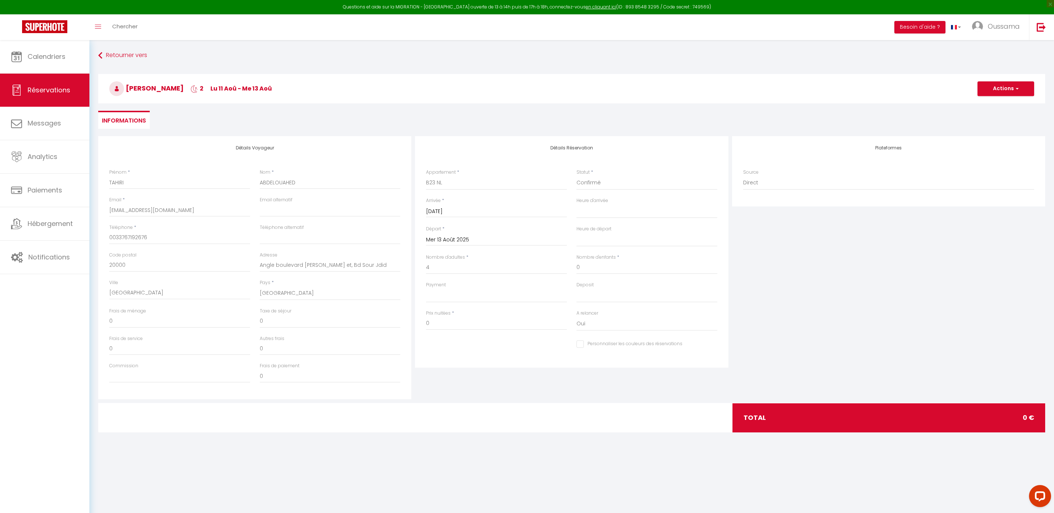
click at [469, 238] on input "Mer 13 Août 2025" at bounding box center [496, 240] width 141 height 10
click at [493, 312] on span "14" at bounding box center [497, 310] width 16 height 15
click at [1016, 92] on button "Actions" at bounding box center [1005, 88] width 57 height 15
click at [1000, 106] on link "Enregistrer" at bounding box center [998, 105] width 58 height 10
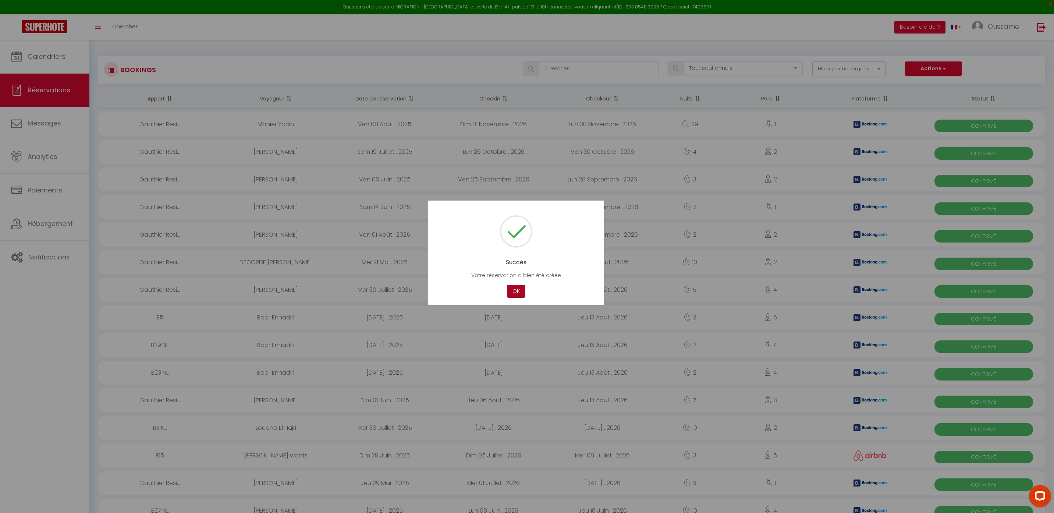
click at [519, 292] on button "OK" at bounding box center [516, 291] width 18 height 13
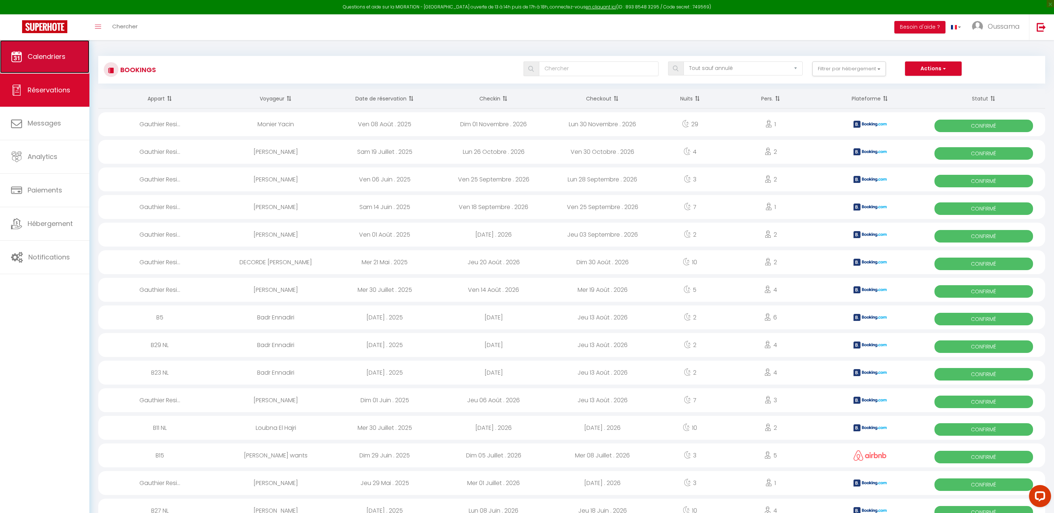
click at [51, 60] on span "Calendriers" at bounding box center [47, 56] width 38 height 9
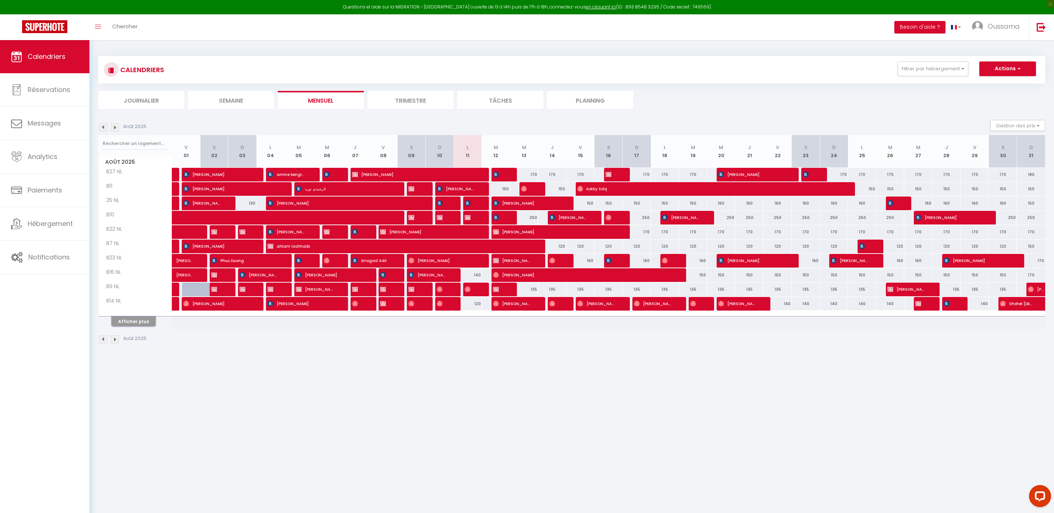
click at [134, 321] on button "Afficher plus" at bounding box center [133, 321] width 44 height 10
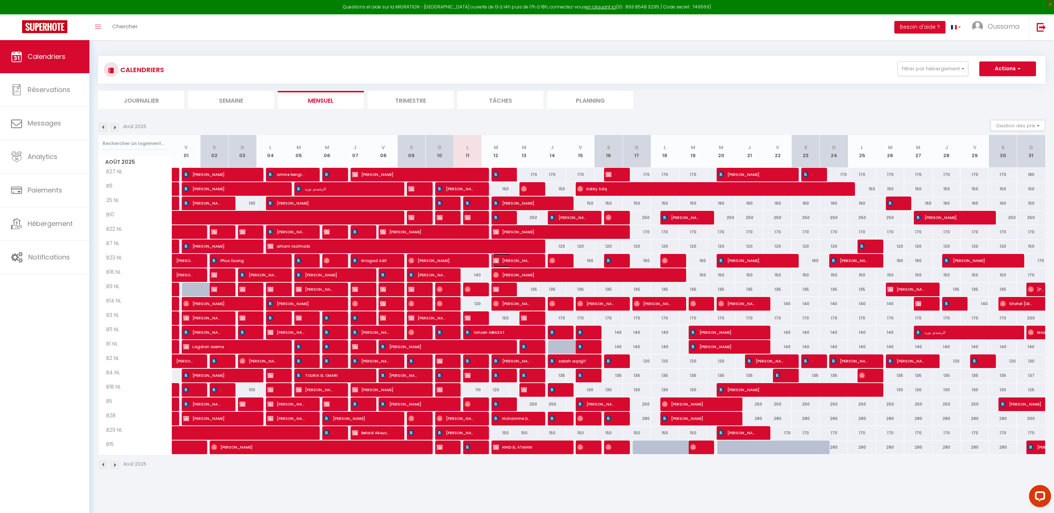
click at [515, 260] on span "[PERSON_NAME]" at bounding box center [512, 260] width 38 height 14
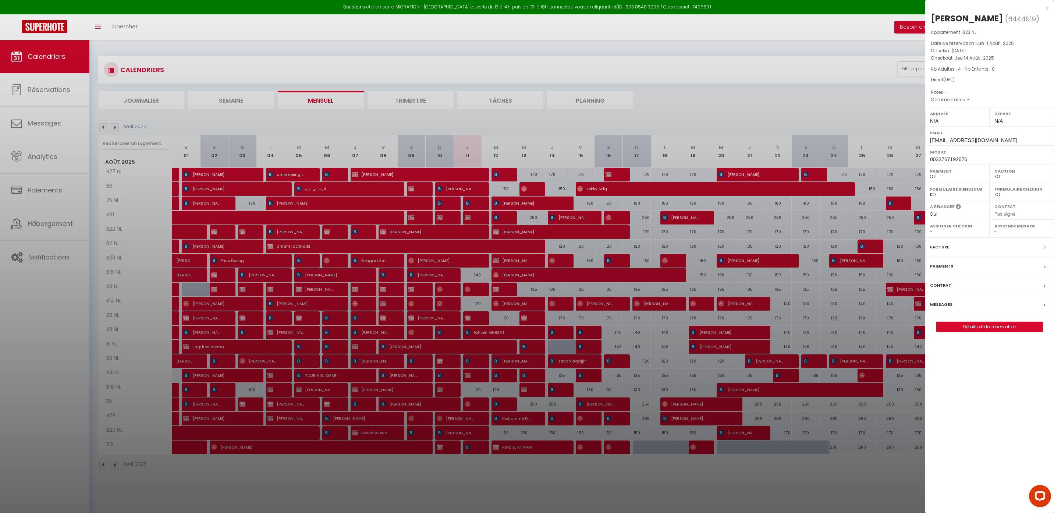
click at [1047, 8] on div "x" at bounding box center [986, 8] width 123 height 9
